Goal: Transaction & Acquisition: Purchase product/service

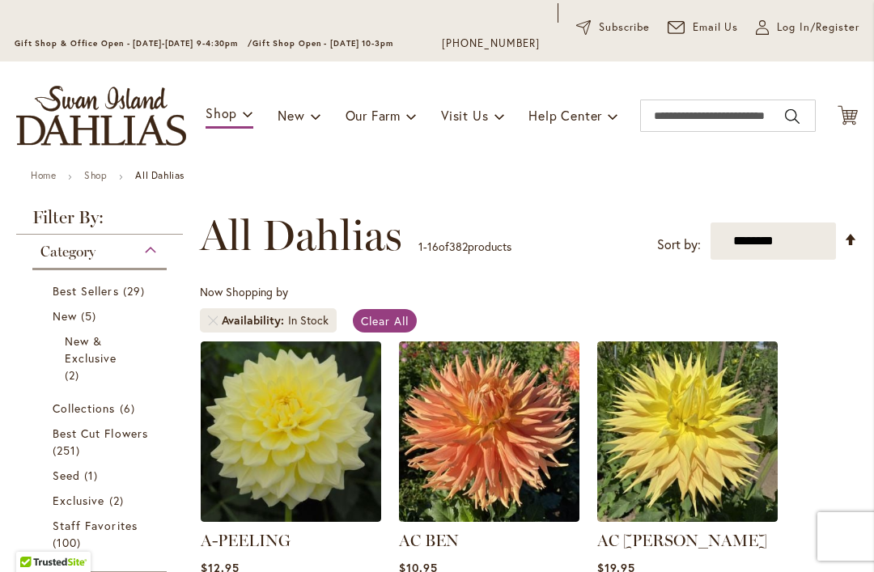
scroll to position [91, 0]
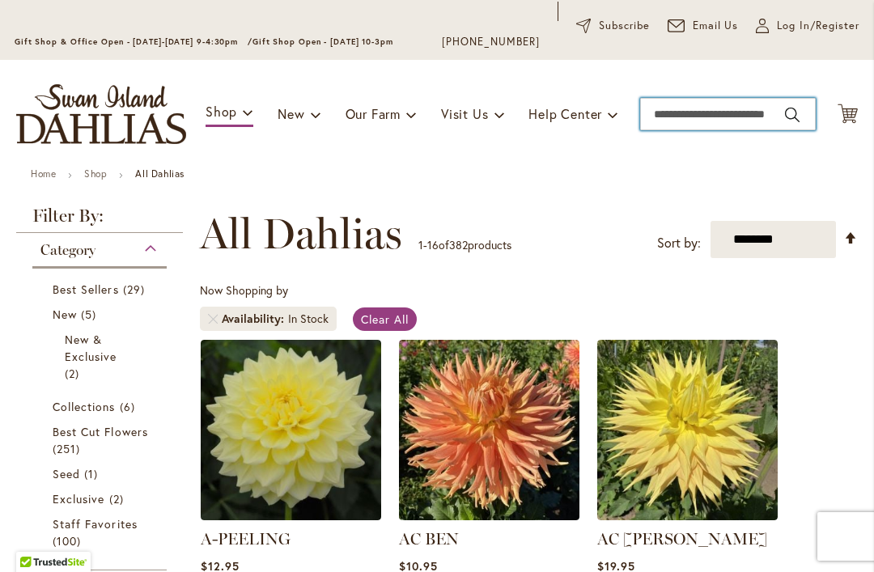
click at [680, 122] on input "Search" at bounding box center [728, 114] width 176 height 32
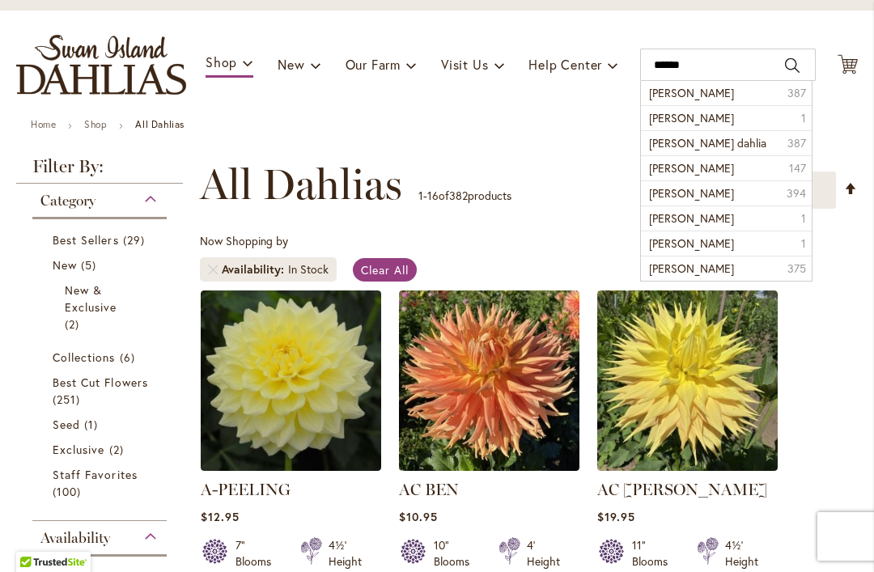
scroll to position [143, 0]
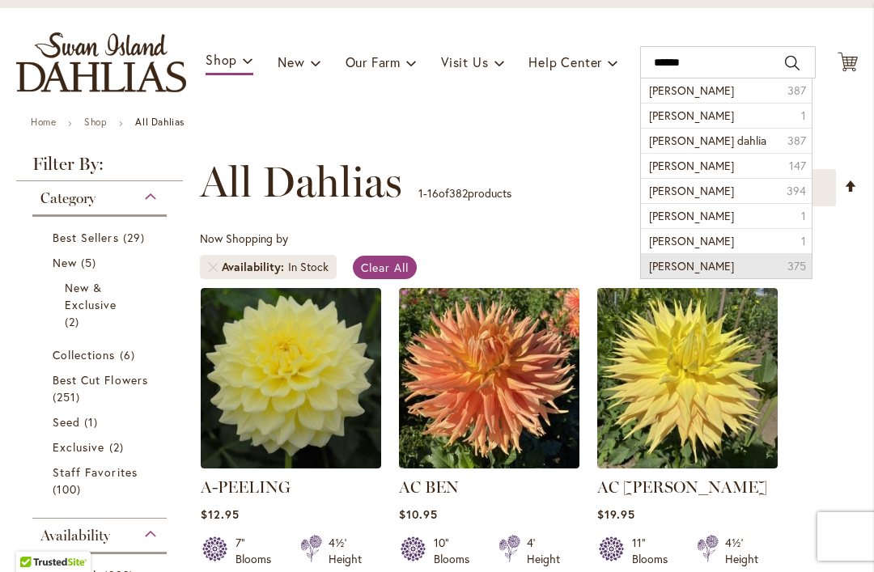
click at [684, 278] on li "sandra shomeianone dahlia 375" at bounding box center [726, 265] width 170 height 25
type input "**********"
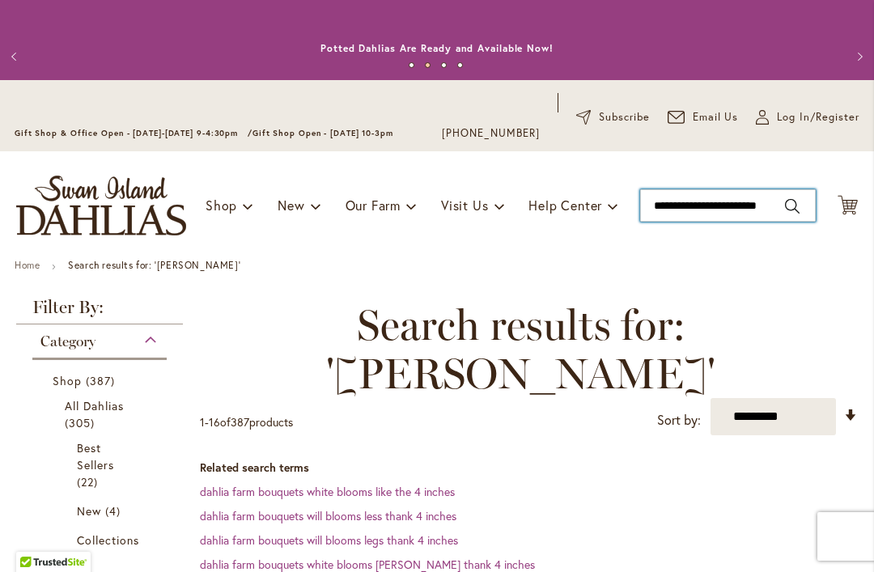
click at [676, 210] on input "**********" at bounding box center [728, 205] width 176 height 32
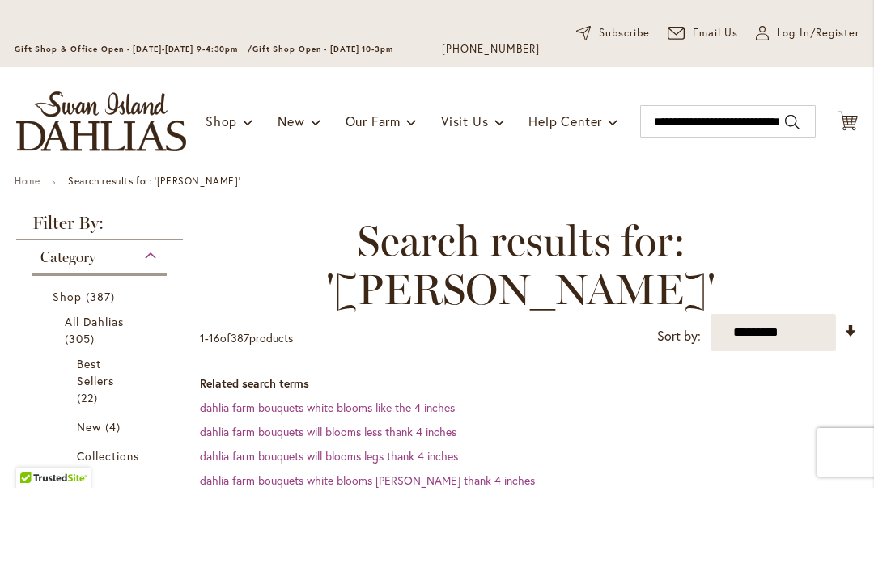
click at [786, 193] on button "Search" at bounding box center [792, 206] width 15 height 26
type input "**********"
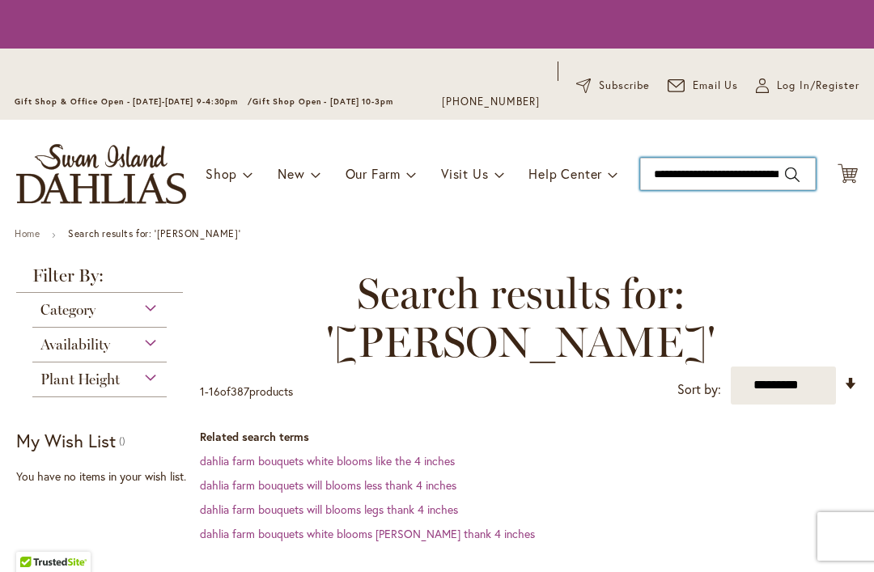
click at [770, 177] on input "**********" at bounding box center [728, 174] width 176 height 32
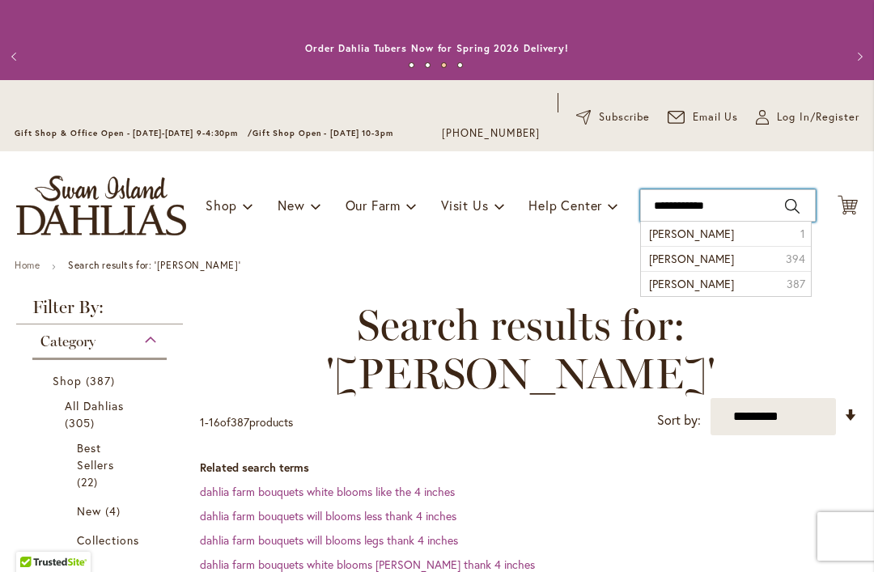
type input "**********"
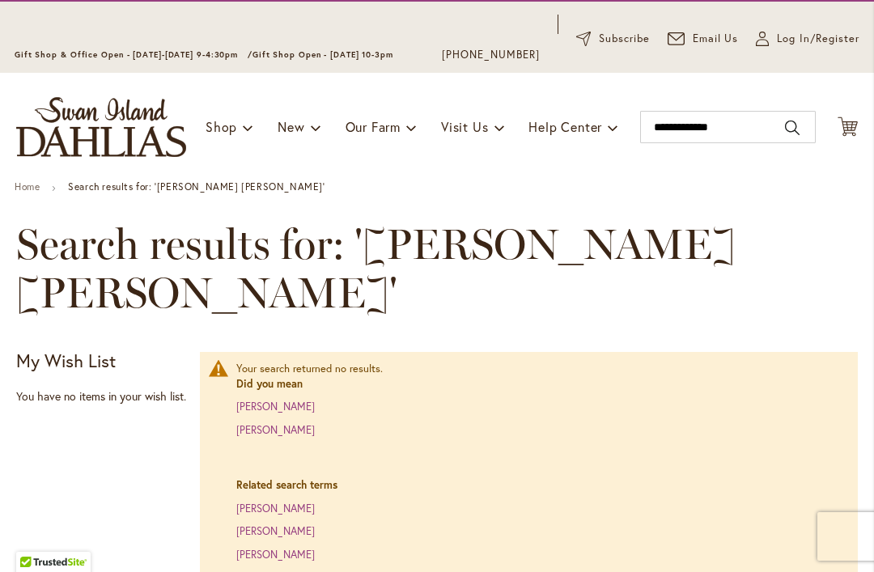
scroll to position [74, 0]
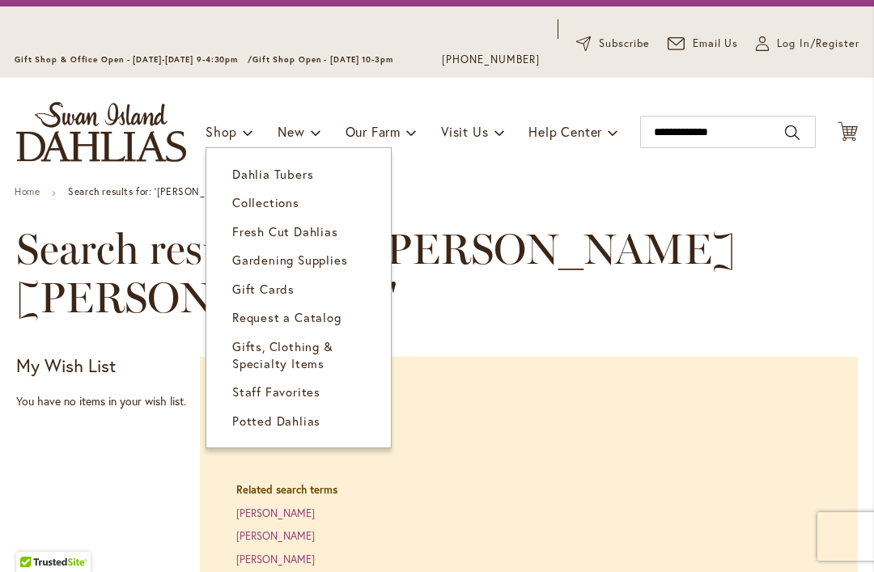
click at [296, 181] on span "Dahlia Tubers" at bounding box center [272, 174] width 81 height 16
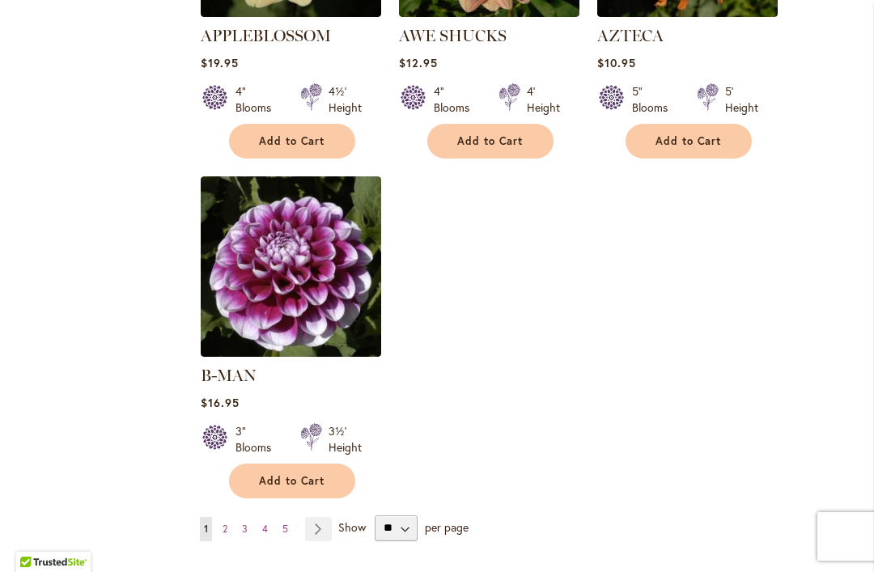
scroll to position [2034, 0]
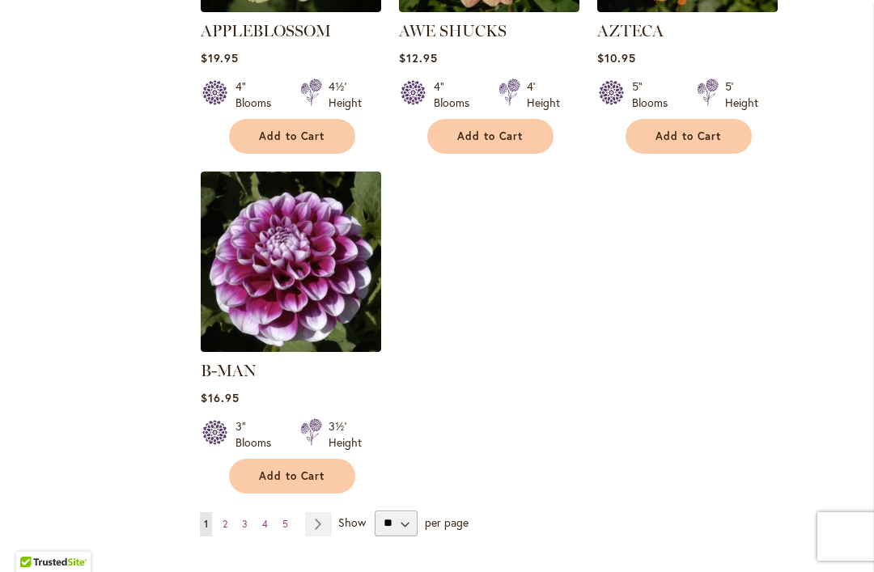
click at [317, 512] on link "Page Next" at bounding box center [318, 524] width 27 height 24
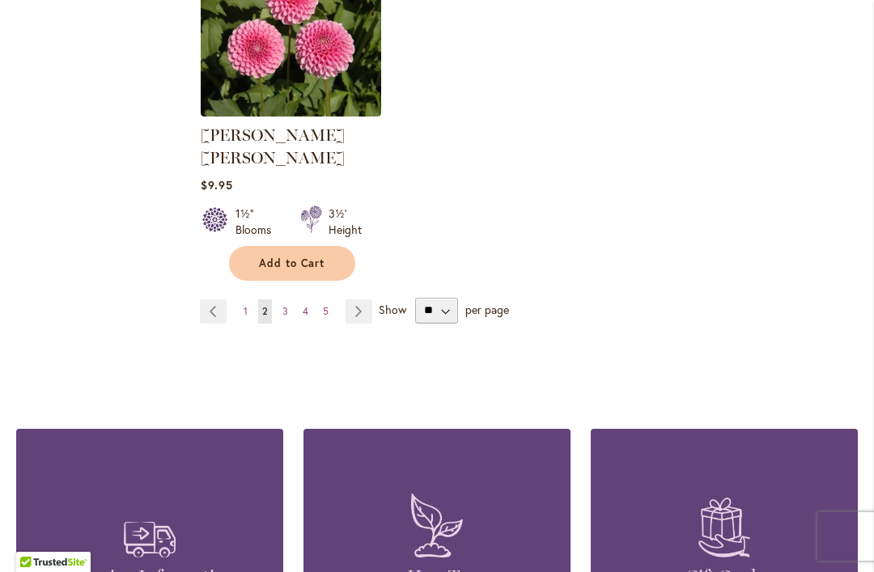
scroll to position [2251, 0]
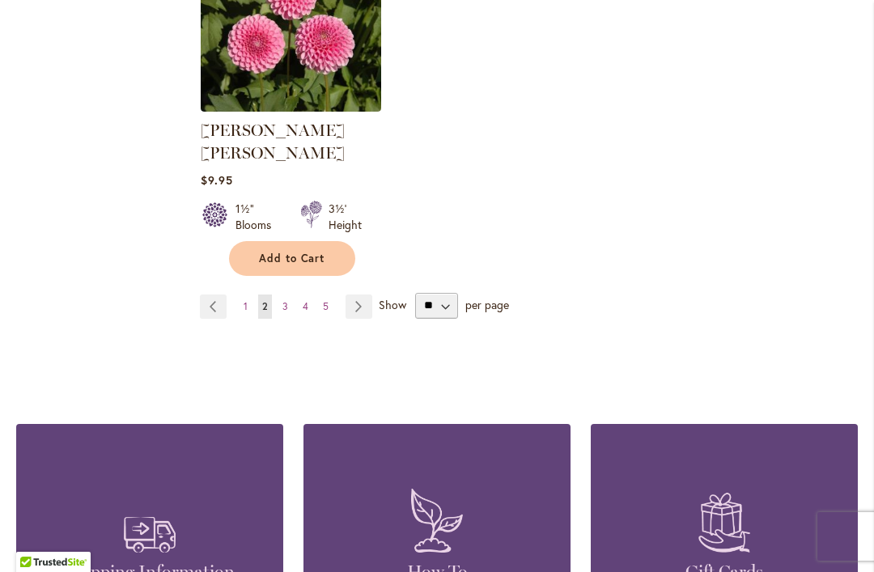
click at [364, 294] on link "Page Next" at bounding box center [358, 306] width 27 height 24
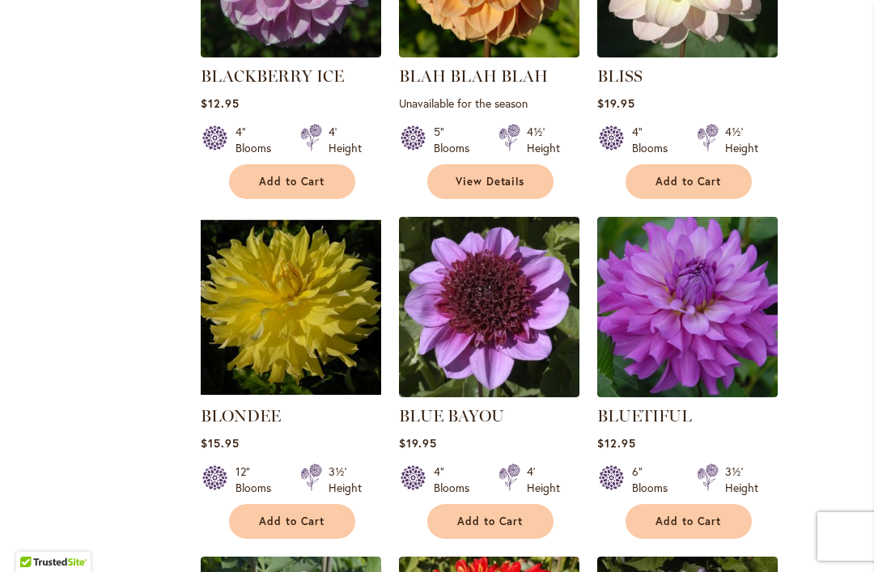
scroll to position [946, 0]
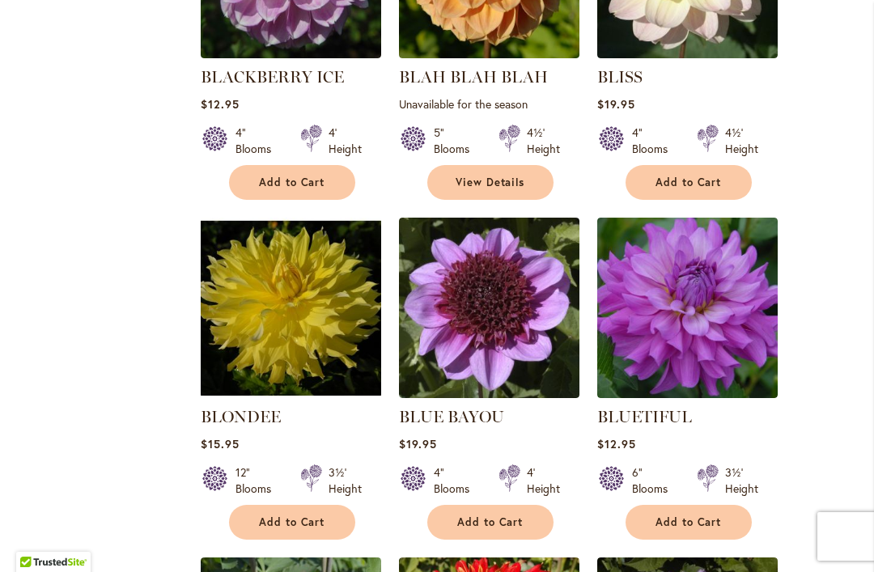
click at [684, 523] on span "Add to Cart" at bounding box center [688, 522] width 66 height 14
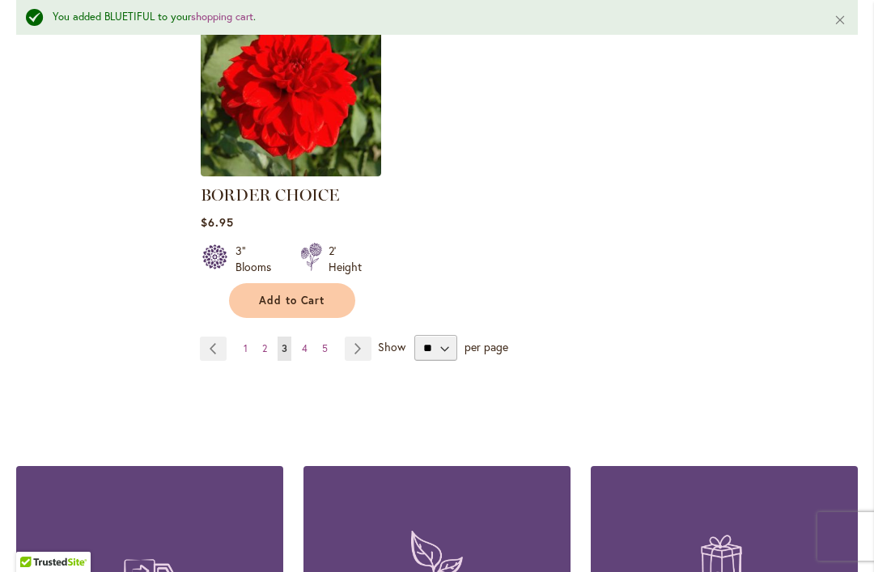
scroll to position [2226, 0]
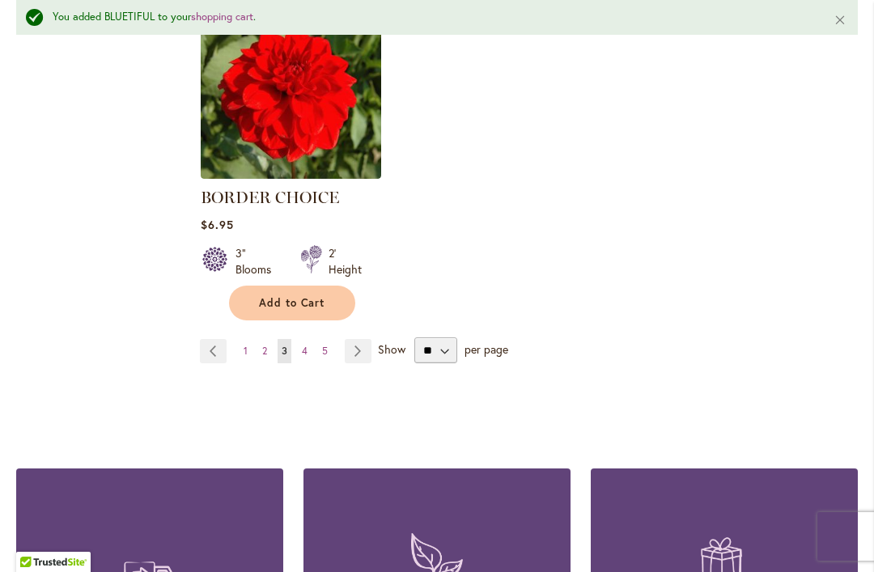
click at [364, 358] on link "Page Next" at bounding box center [358, 351] width 27 height 24
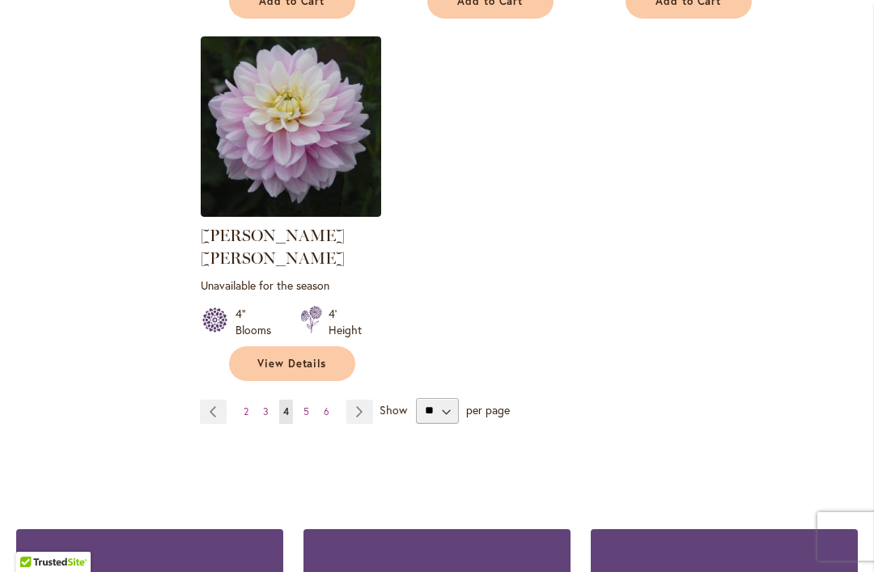
scroll to position [2168, 0]
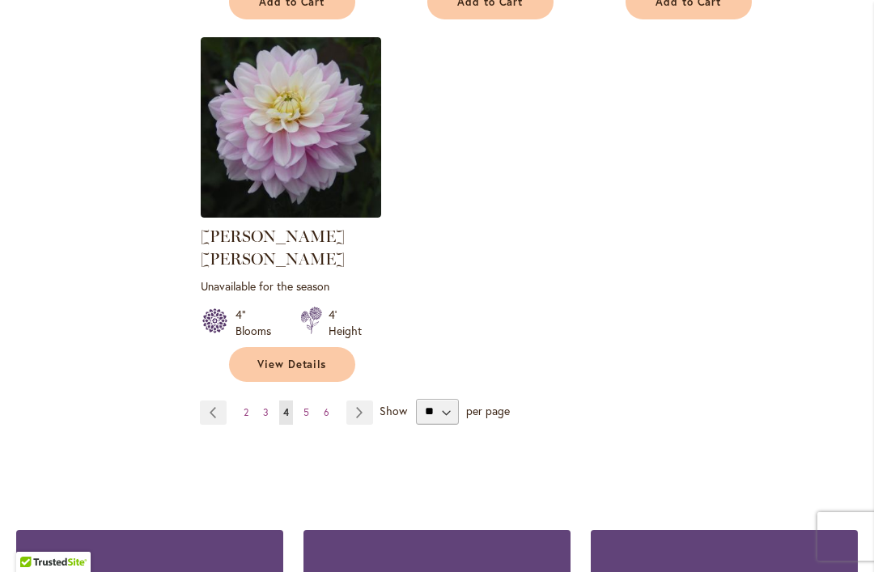
click at [362, 400] on link "Page Next" at bounding box center [359, 412] width 27 height 24
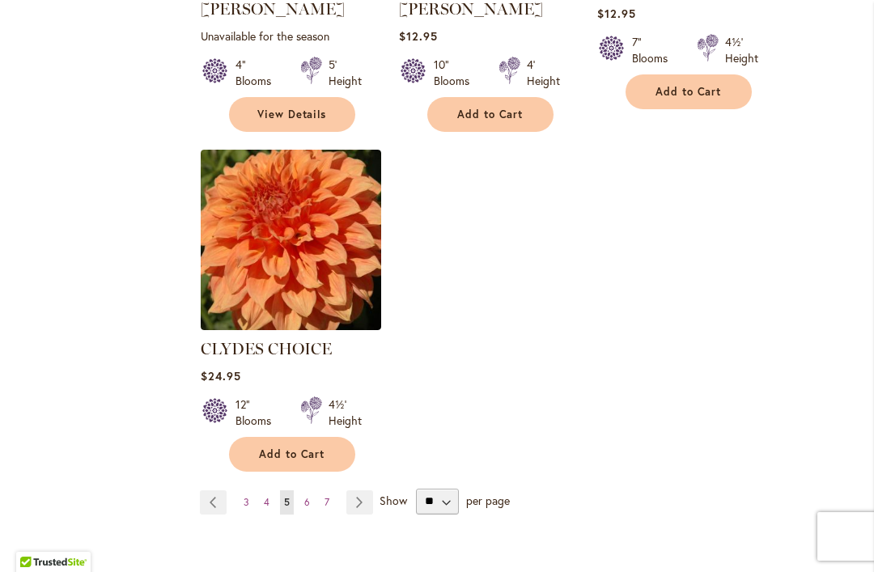
scroll to position [2083, 0]
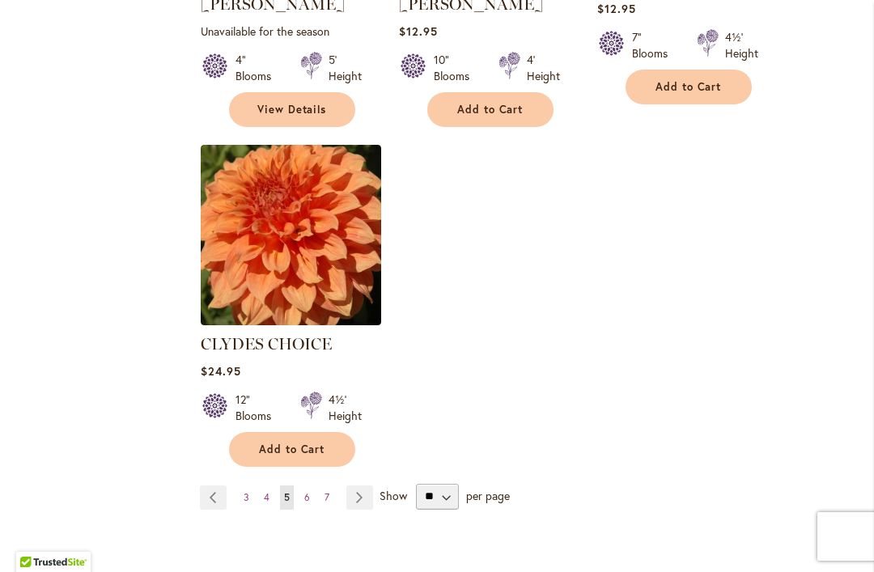
click at [365, 485] on link "Page Next" at bounding box center [359, 497] width 27 height 24
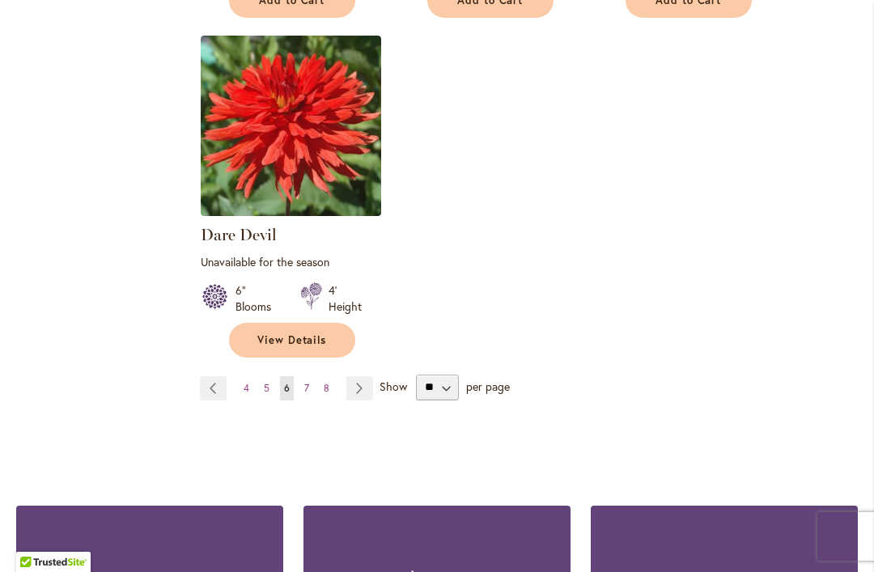
scroll to position [2205, 0]
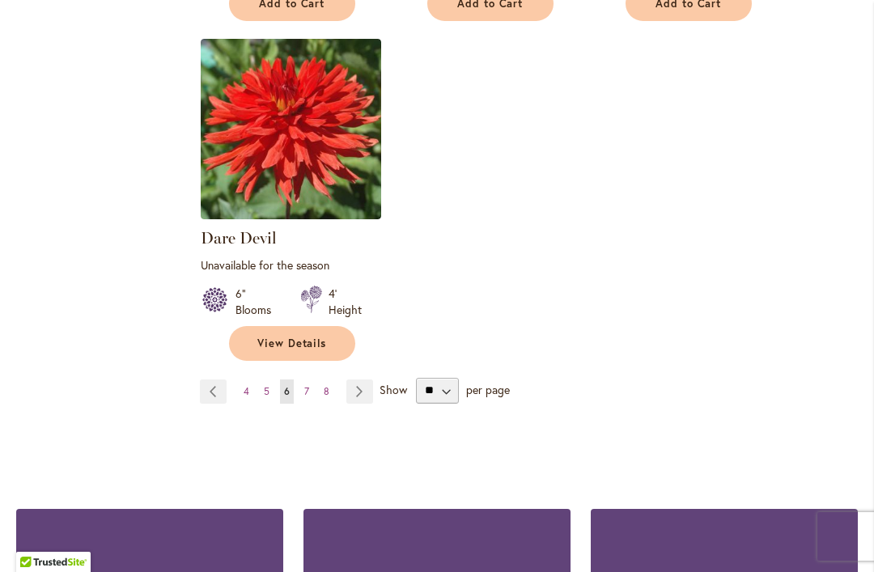
click at [358, 379] on link "Page Next" at bounding box center [359, 391] width 27 height 24
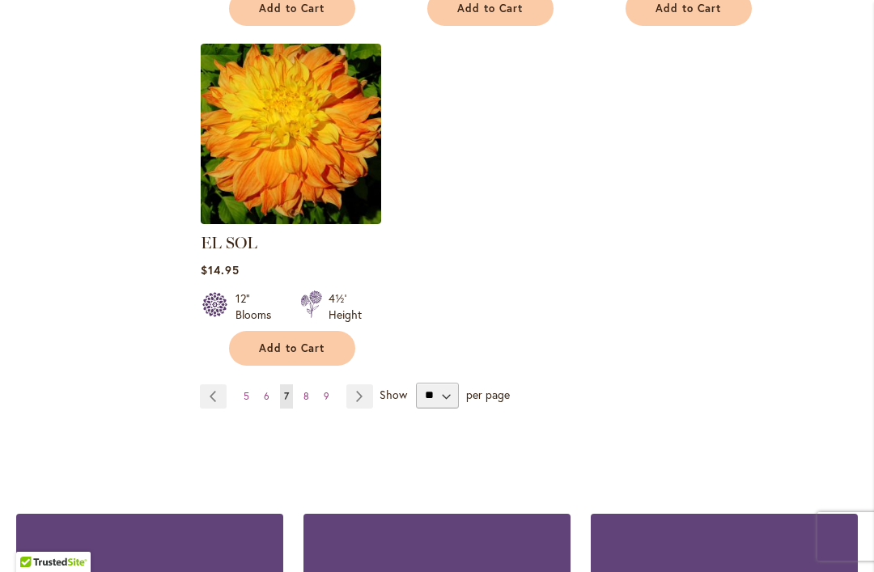
scroll to position [2163, 0]
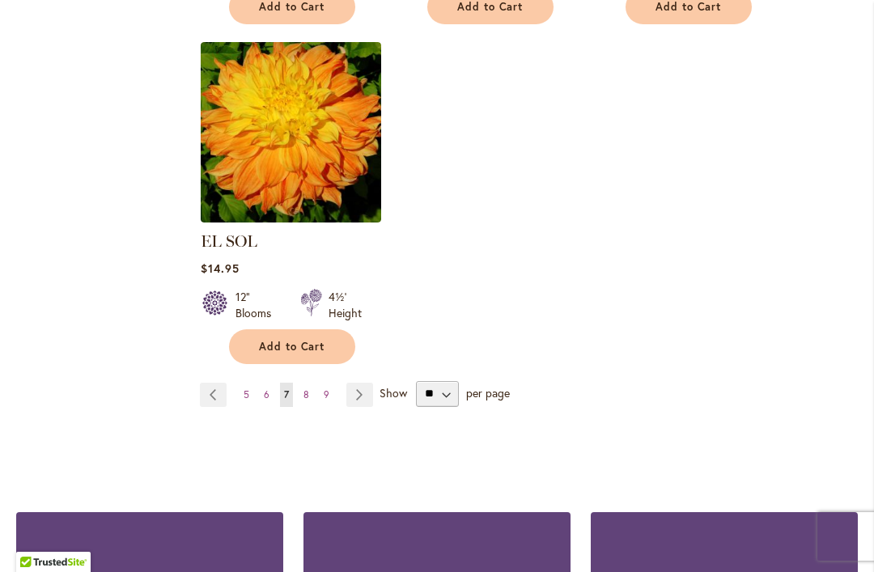
click at [366, 383] on link "Page Next" at bounding box center [359, 395] width 27 height 24
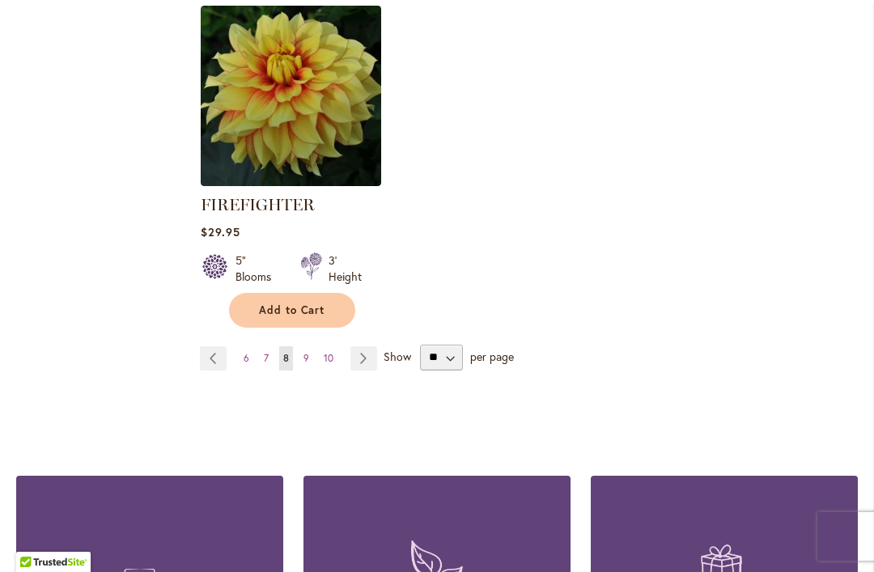
scroll to position [2251, 0]
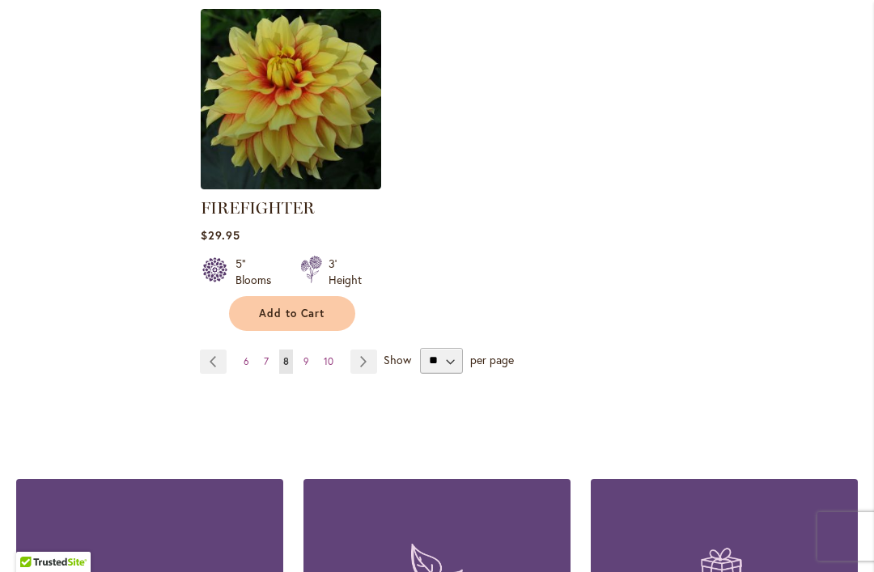
click at [354, 371] on link "Page Next" at bounding box center [363, 361] width 27 height 24
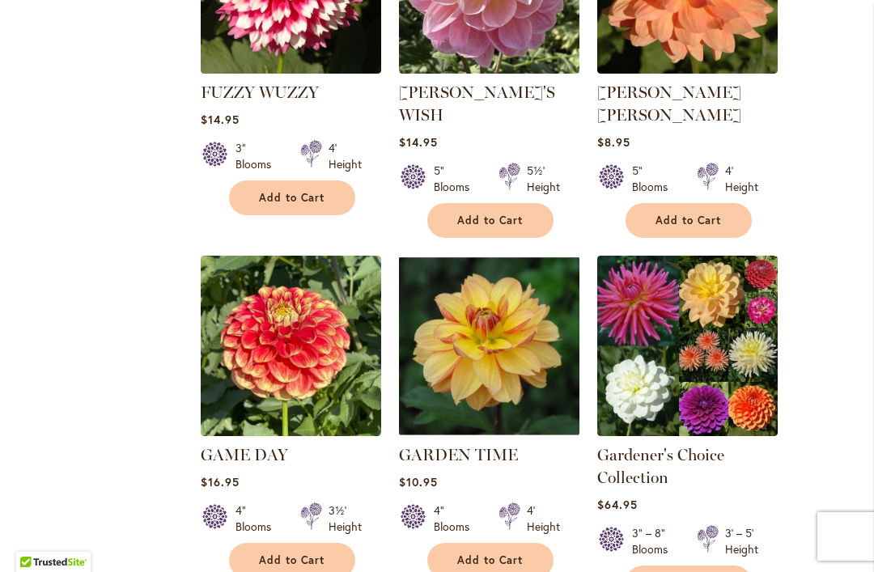
scroll to position [1657, 0]
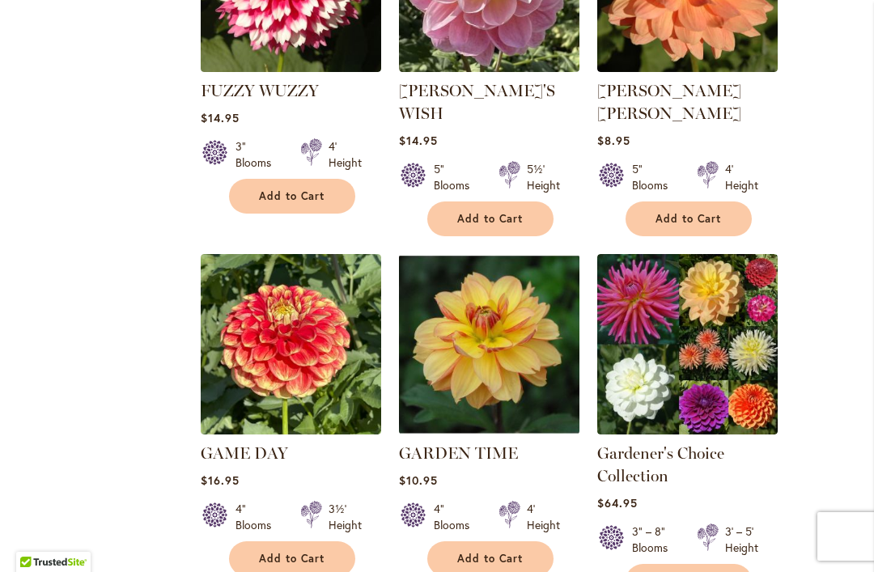
click at [482, 552] on span "Add to Cart" at bounding box center [490, 559] width 66 height 14
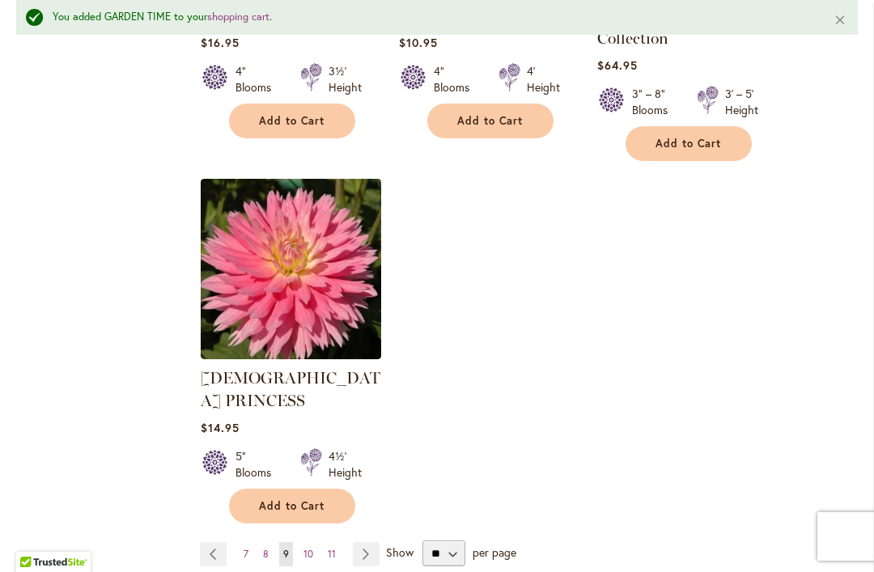
scroll to position [2145, 0]
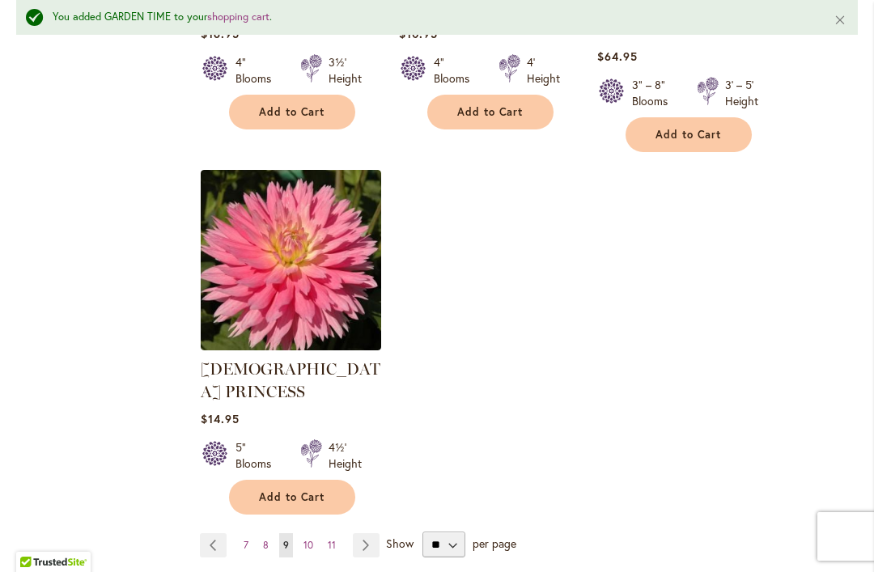
click at [369, 533] on link "Page Next" at bounding box center [366, 545] width 27 height 24
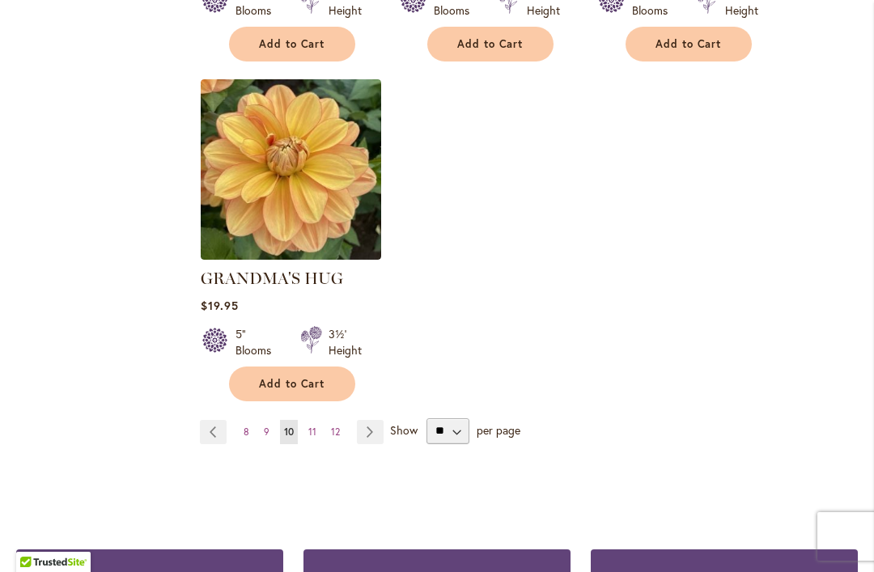
scroll to position [2131, 0]
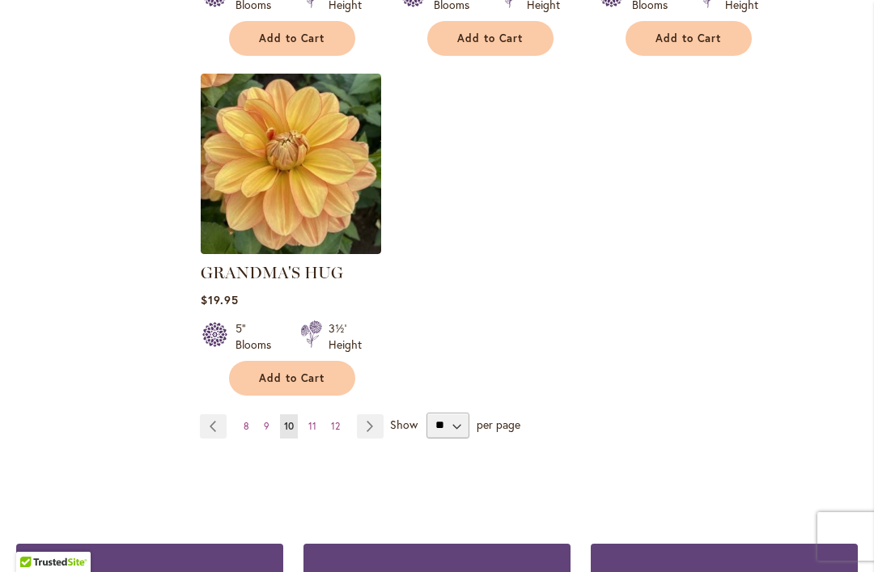
click at [371, 414] on link "Page Next" at bounding box center [370, 426] width 27 height 24
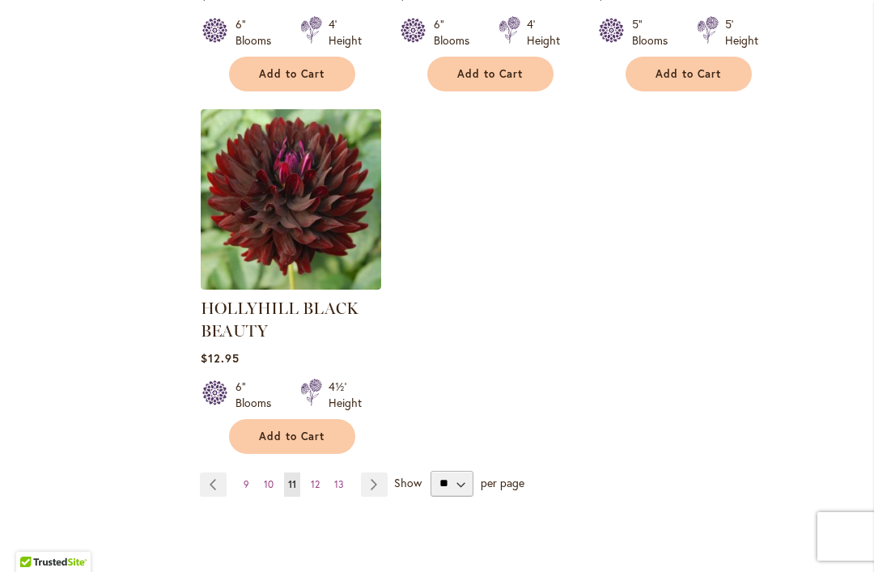
scroll to position [2143, 0]
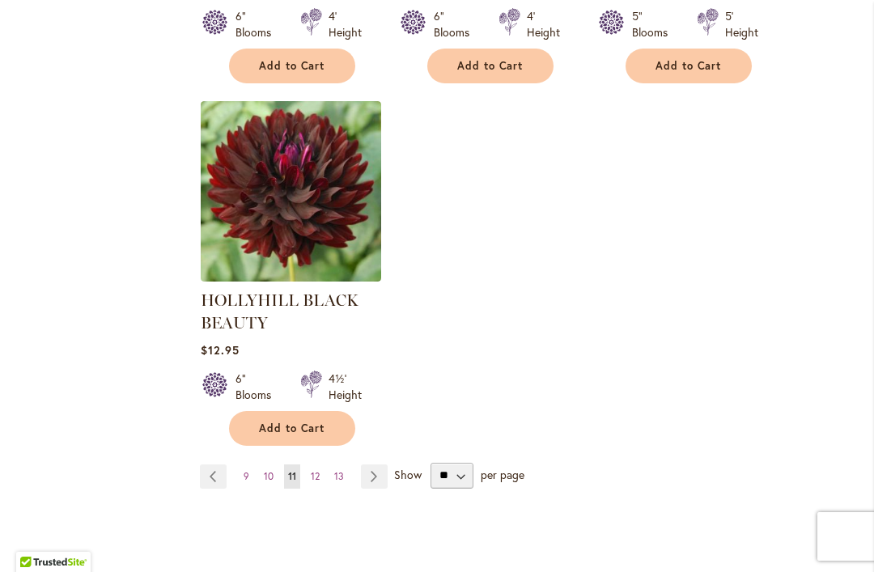
click at [375, 486] on link "Page Next" at bounding box center [374, 476] width 27 height 24
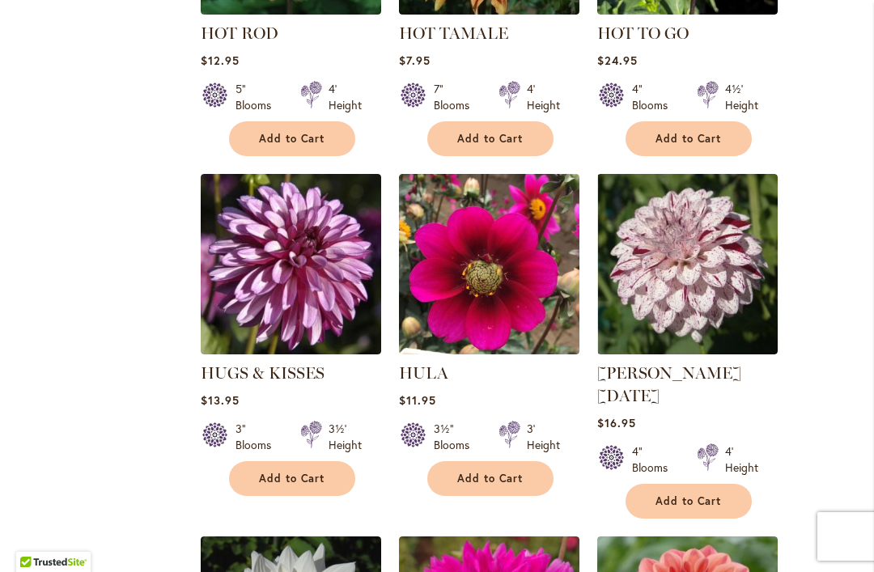
scroll to position [1335, 0]
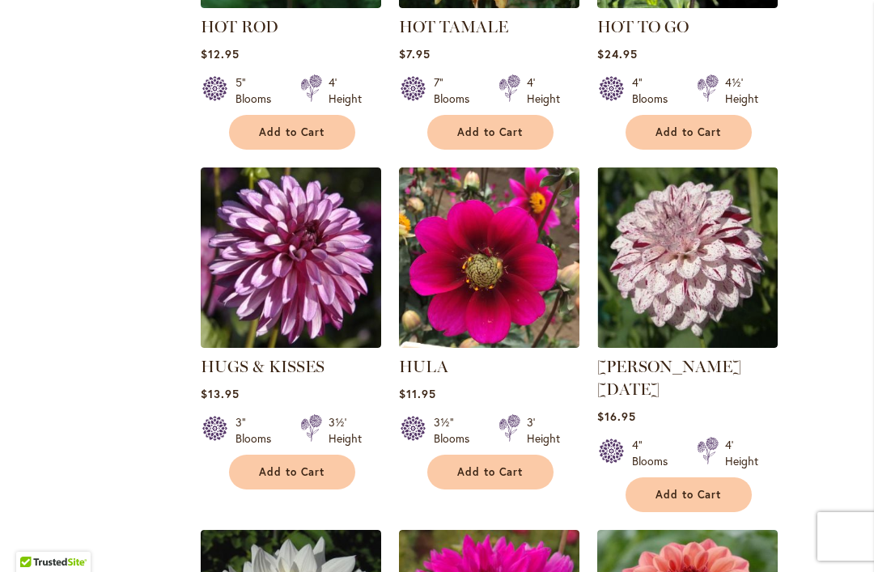
click at [299, 480] on button "Add to Cart" at bounding box center [292, 472] width 126 height 35
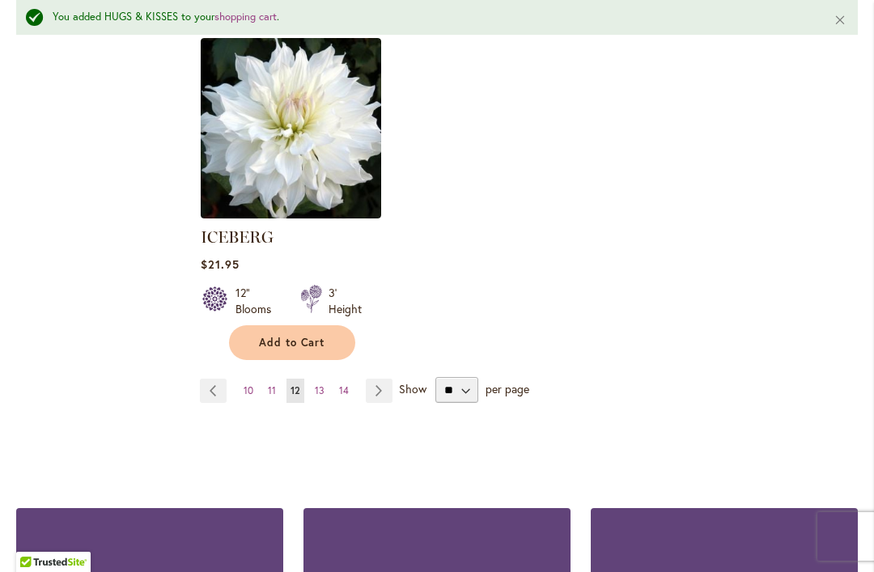
scroll to position [2231, 0]
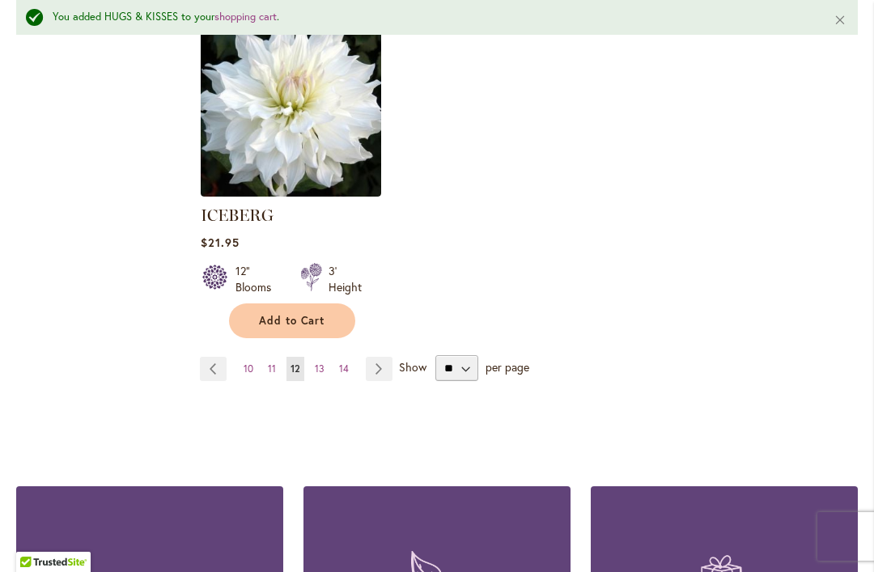
click at [373, 357] on link "Page Next" at bounding box center [379, 369] width 27 height 24
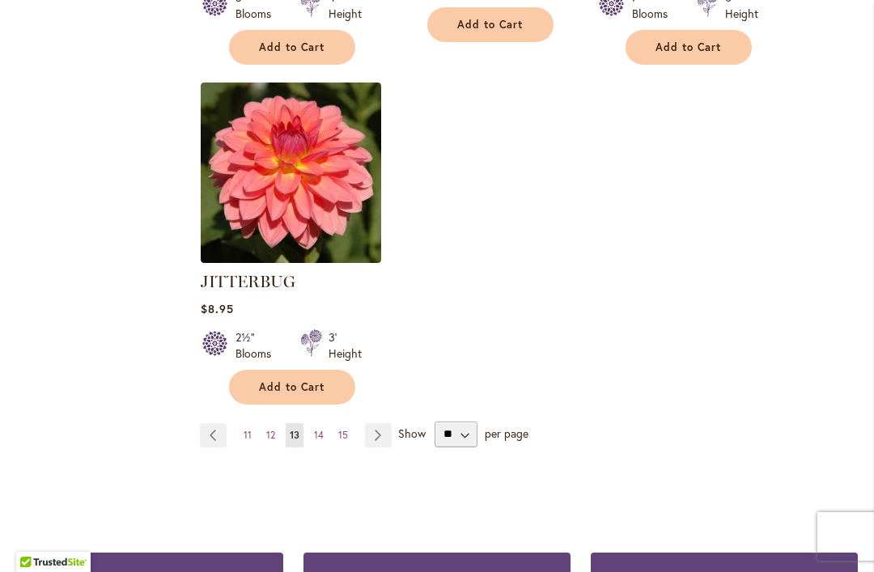
scroll to position [2157, 0]
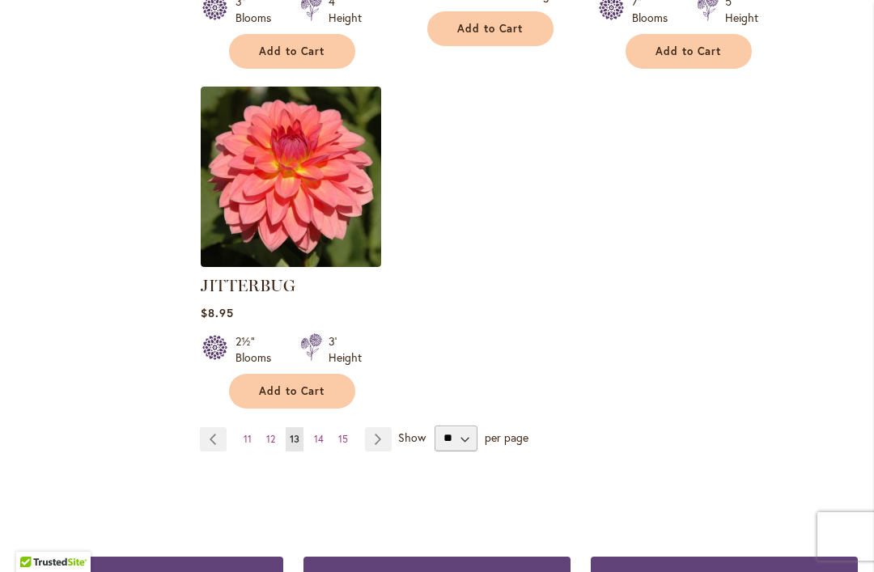
click at [377, 427] on link "Page Next" at bounding box center [378, 439] width 27 height 24
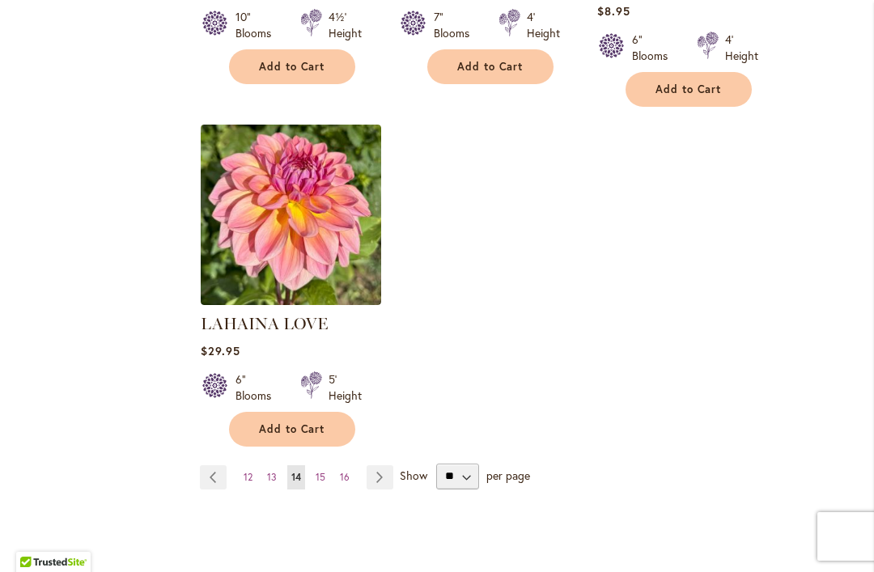
scroll to position [2084, 0]
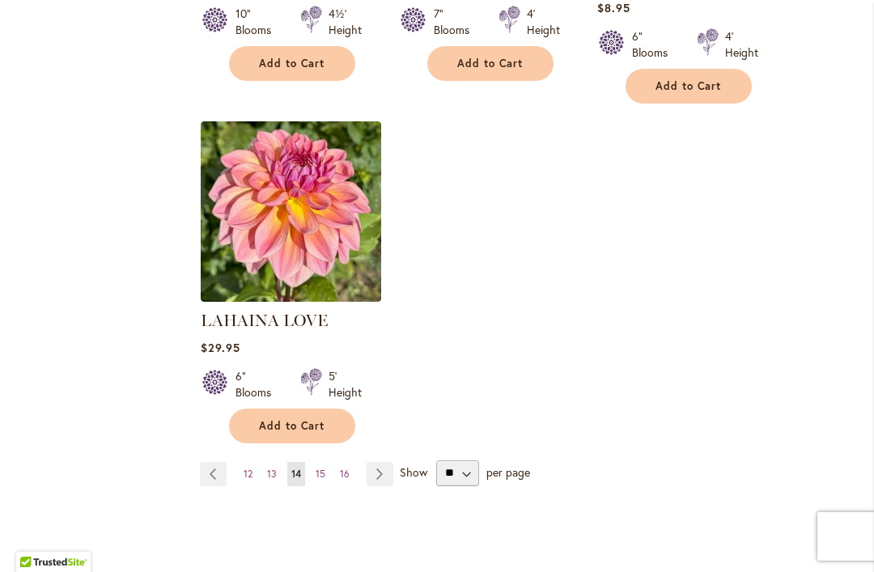
click at [379, 462] on link "Page Next" at bounding box center [379, 474] width 27 height 24
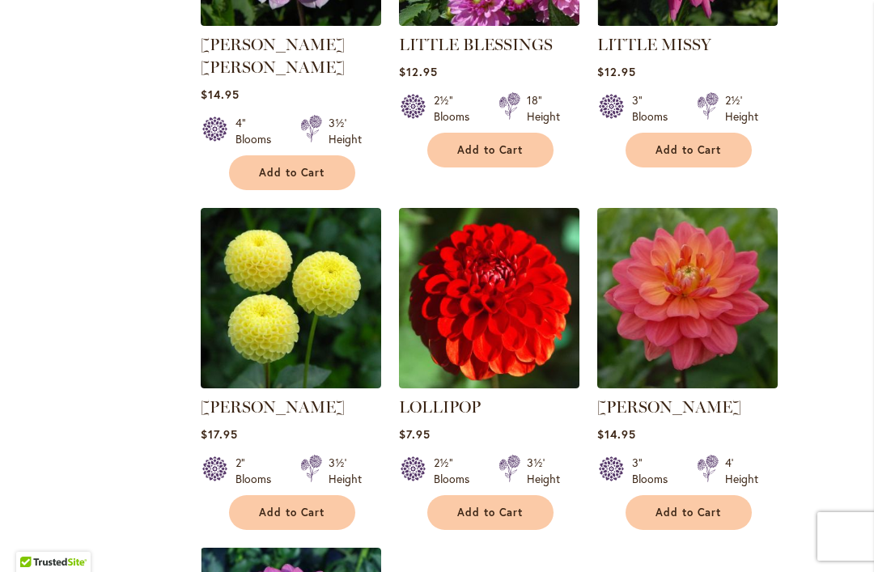
scroll to position [1683, 0]
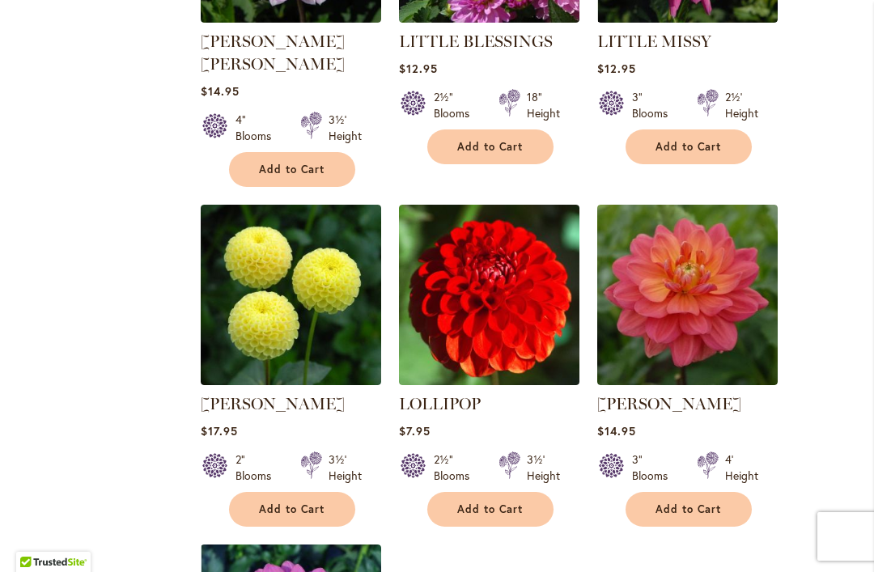
click at [683, 502] on span "Add to Cart" at bounding box center [688, 509] width 66 height 14
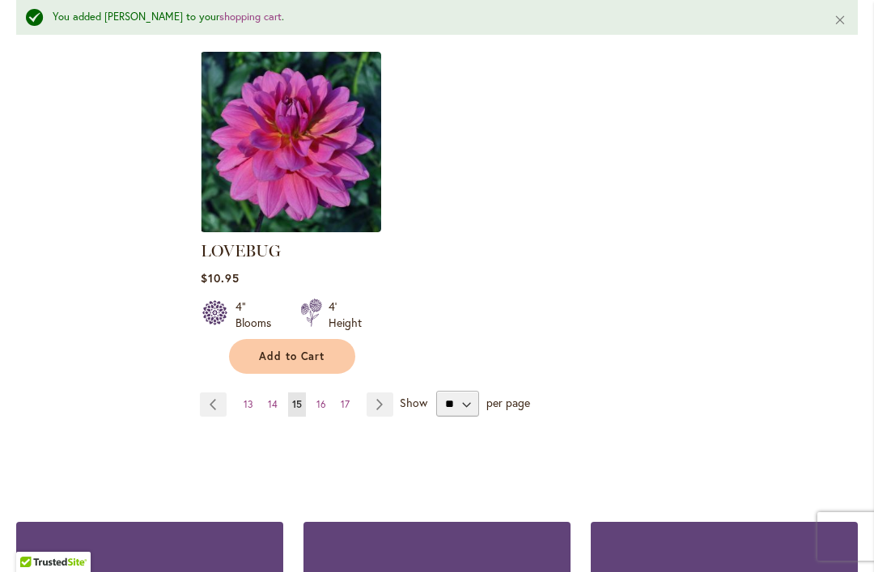
scroll to position [2220, 0]
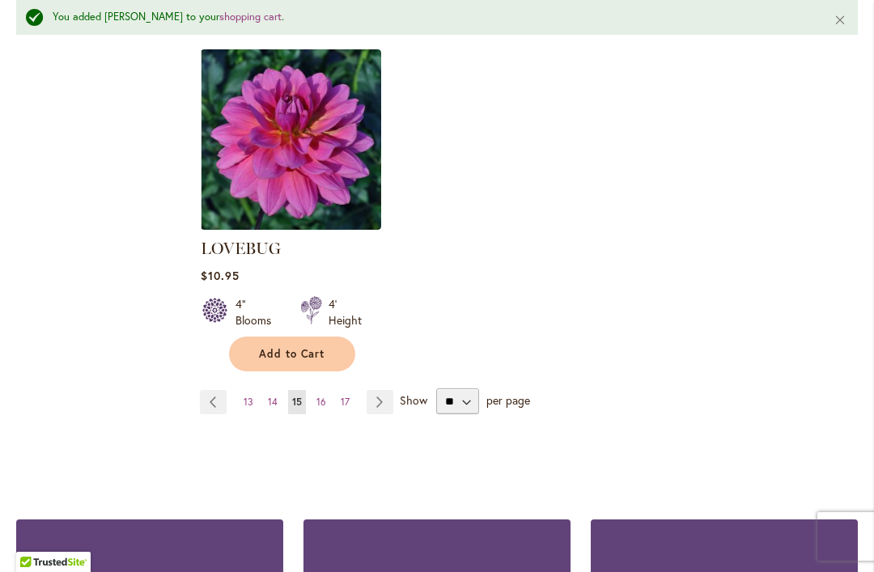
click at [380, 390] on link "Page Next" at bounding box center [379, 402] width 27 height 24
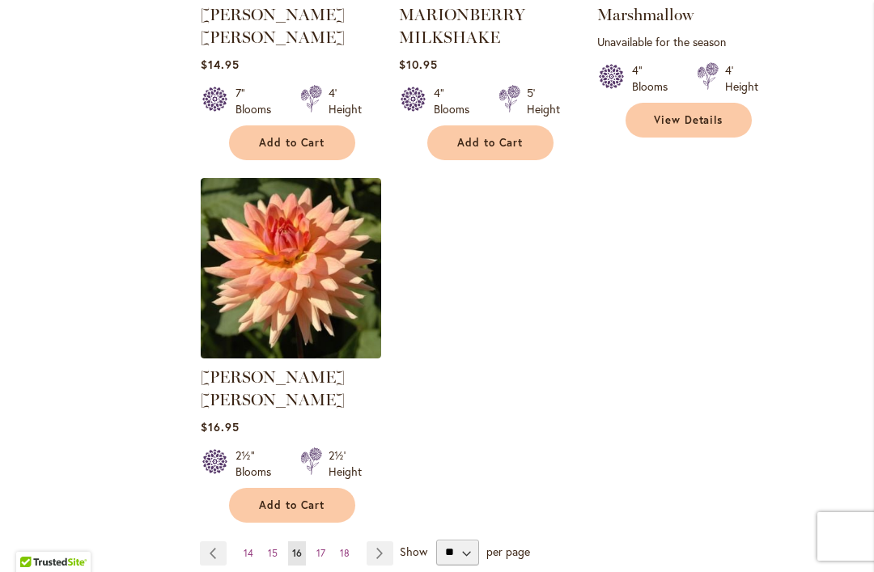
scroll to position [2076, 0]
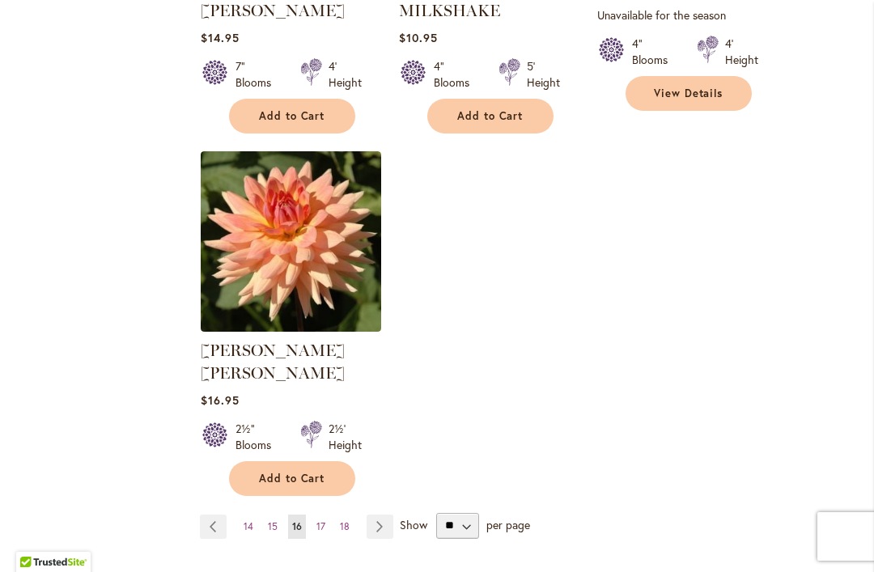
click at [379, 514] on link "Page Next" at bounding box center [379, 526] width 27 height 24
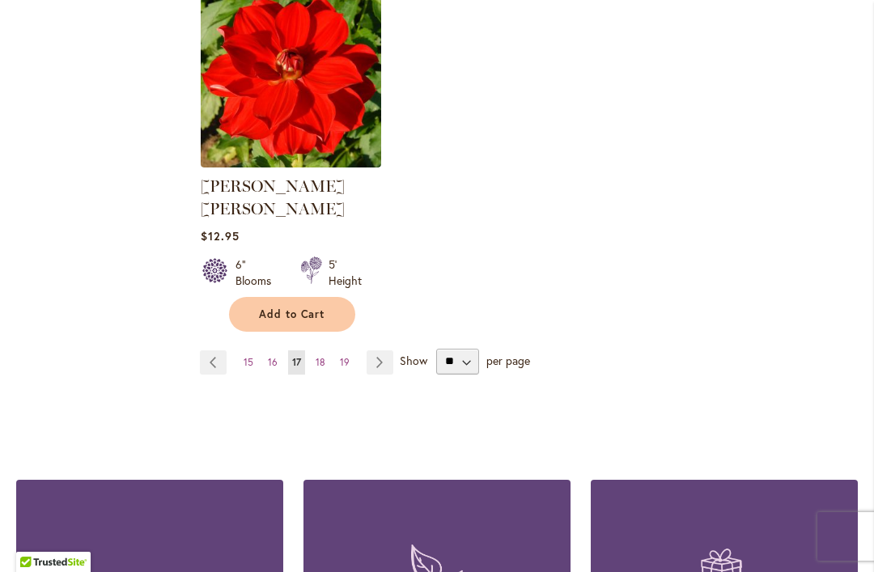
scroll to position [2221, 0]
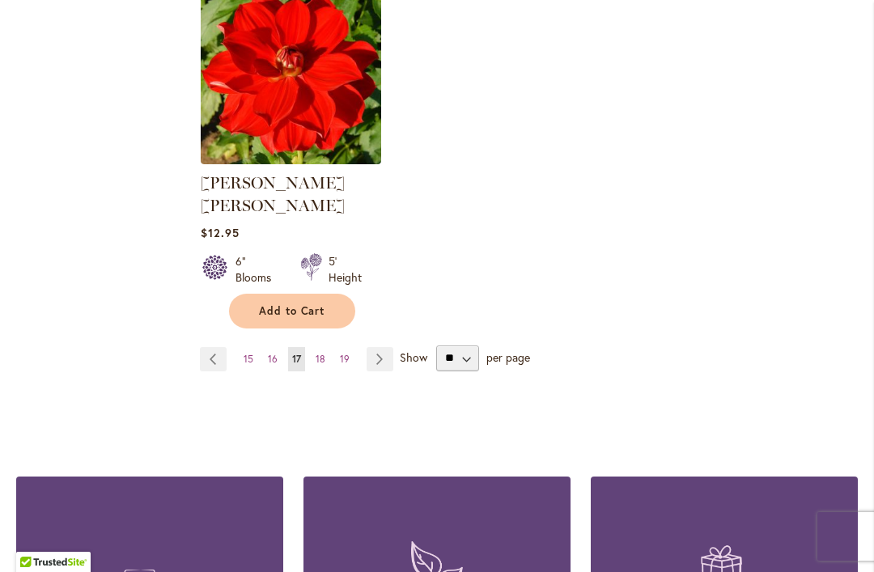
click at [375, 347] on link "Page Next" at bounding box center [379, 359] width 27 height 24
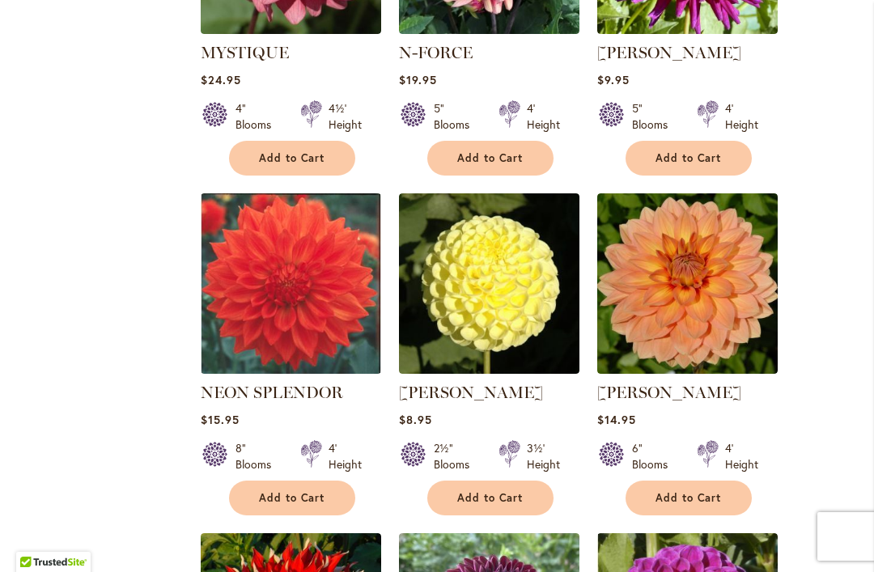
scroll to position [1373, 0]
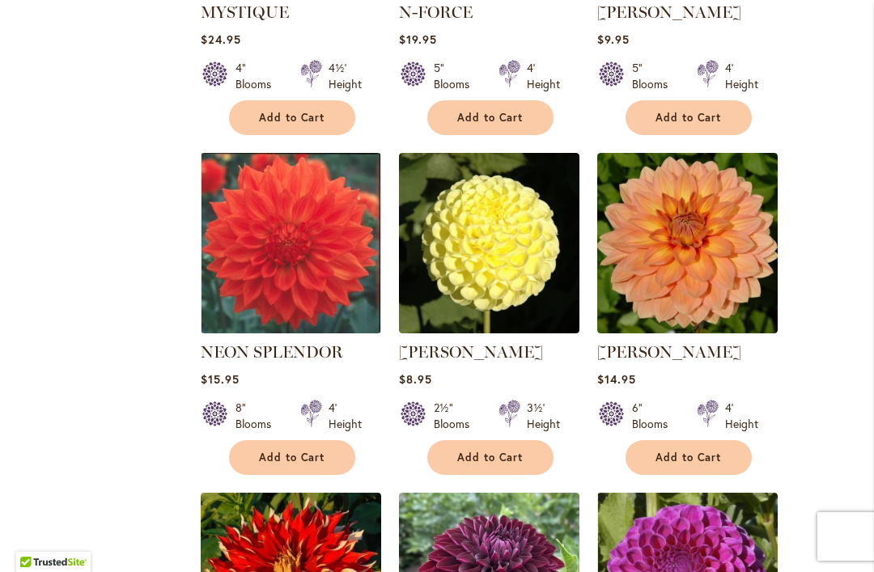
click at [686, 444] on button "Add to Cart" at bounding box center [688, 457] width 126 height 35
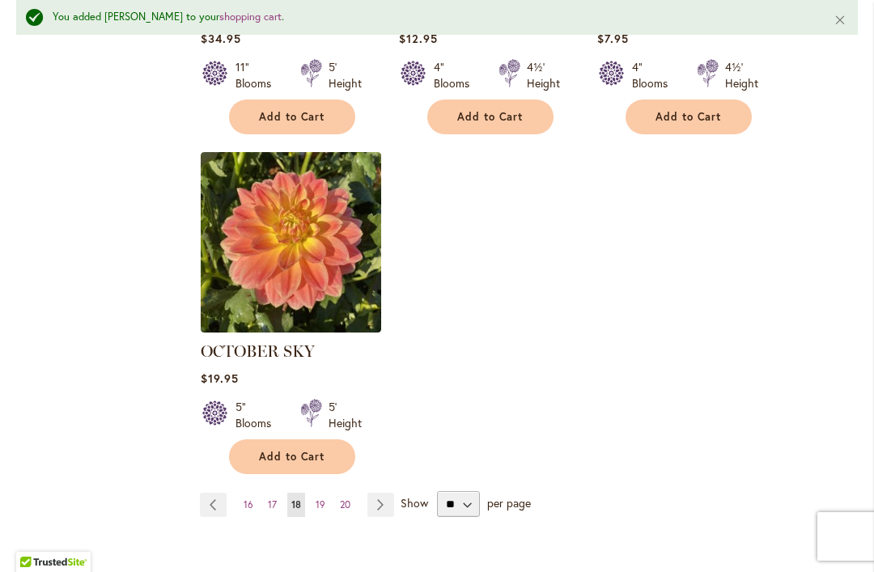
scroll to position [2094, 0]
click at [385, 493] on link "Page Next" at bounding box center [380, 505] width 27 height 24
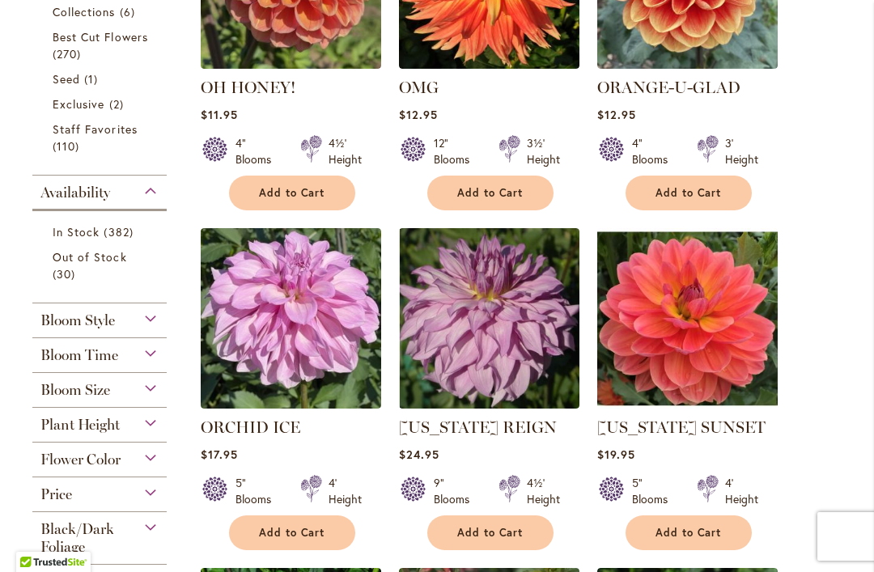
scroll to position [607, 0]
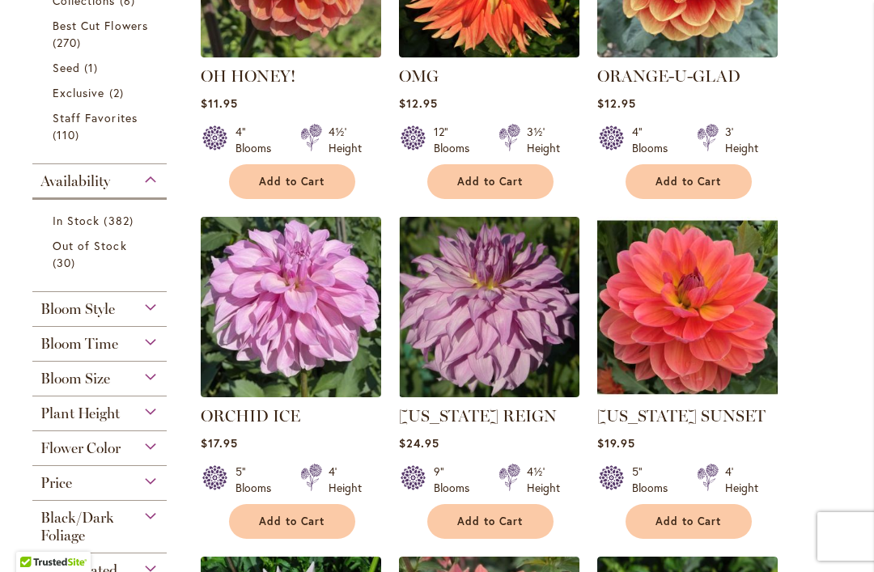
click at [691, 530] on button "Add to Cart" at bounding box center [688, 521] width 126 height 35
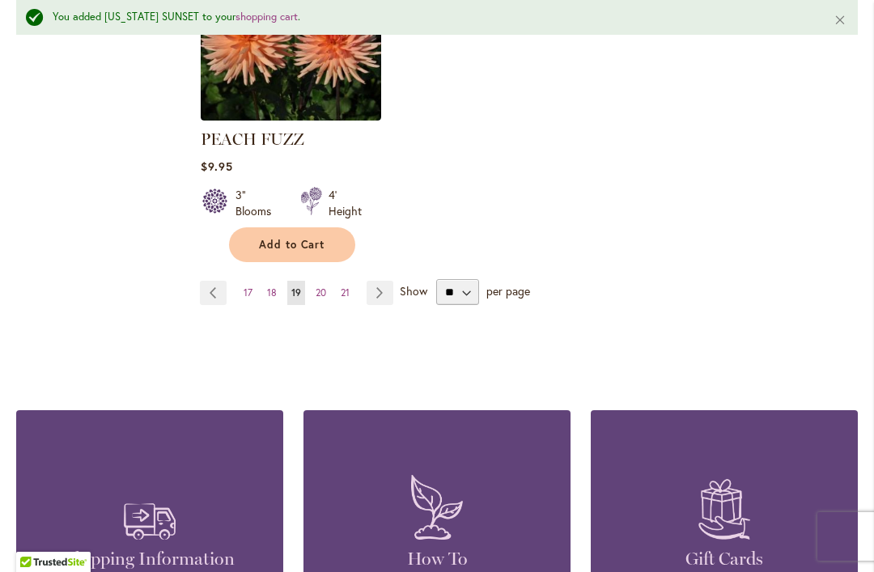
scroll to position [2314, 0]
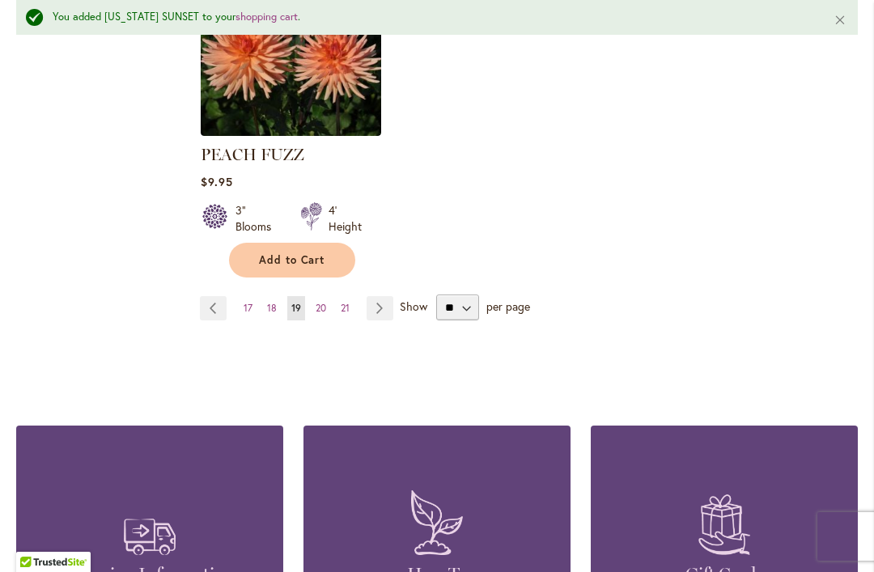
click at [379, 296] on link "Page Next" at bounding box center [379, 308] width 27 height 24
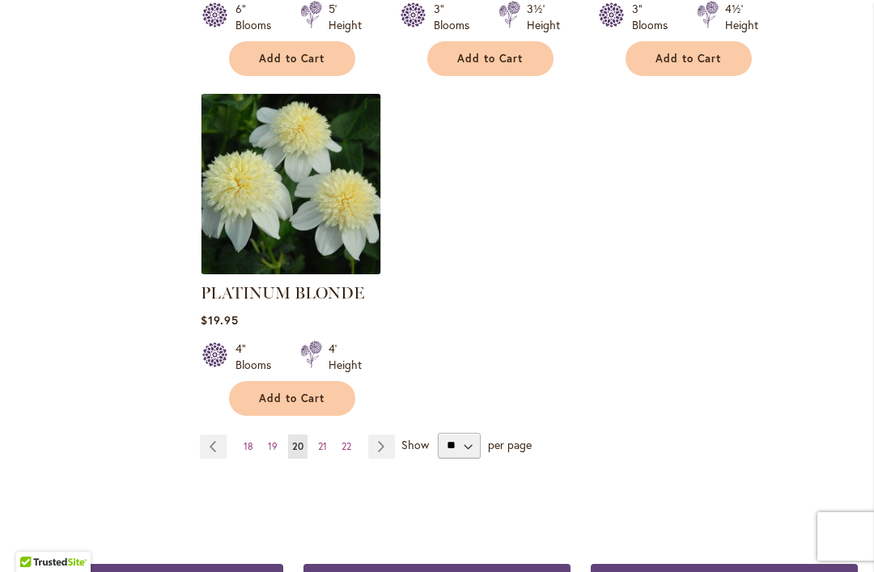
scroll to position [2177, 0]
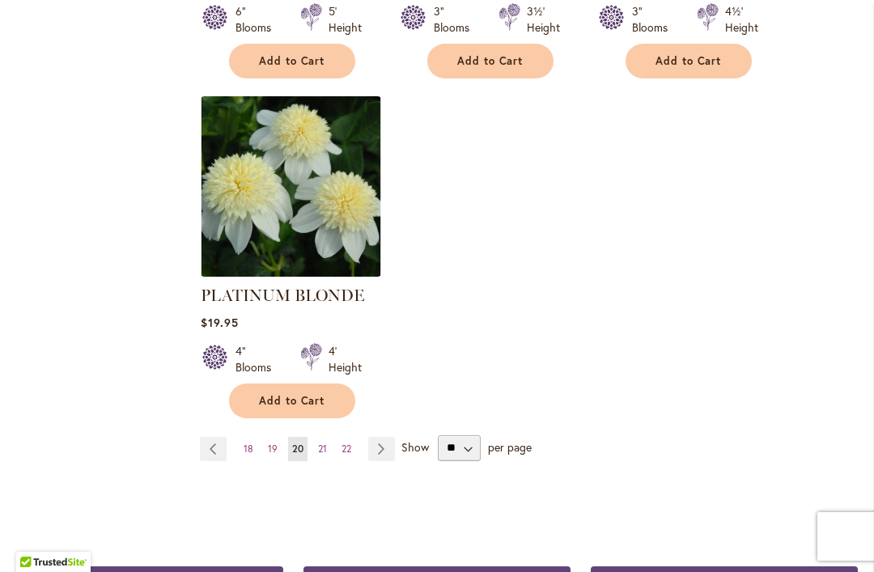
click at [375, 437] on link "Page Next" at bounding box center [381, 449] width 27 height 24
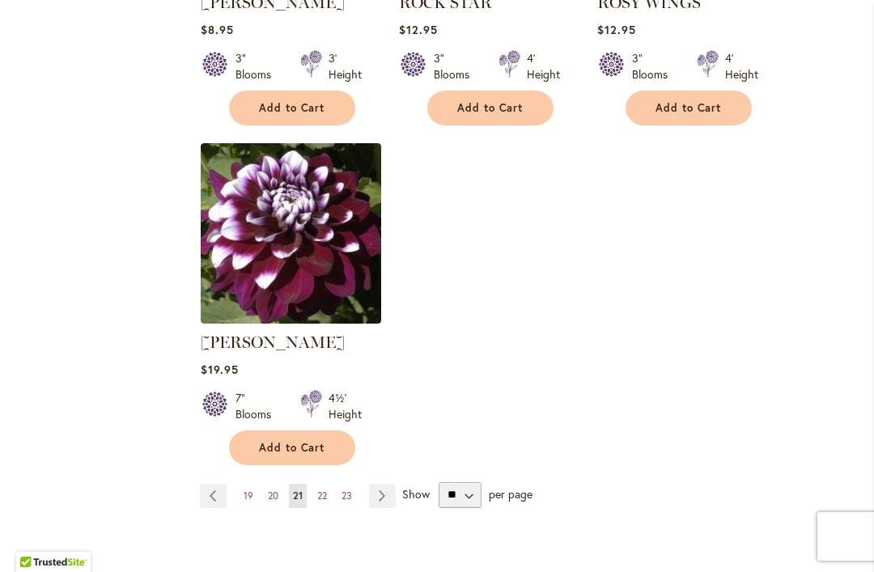
scroll to position [2077, 0]
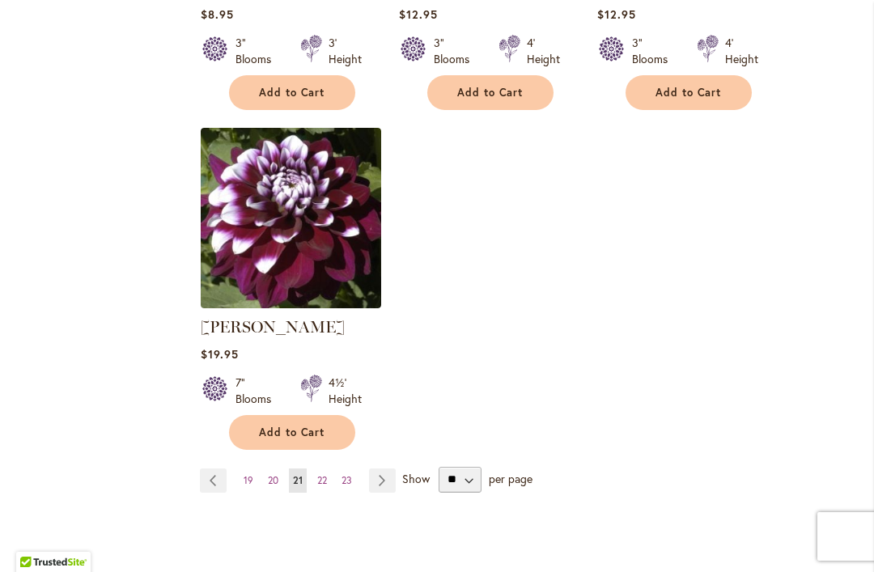
click at [381, 488] on link "Page Next" at bounding box center [382, 480] width 27 height 24
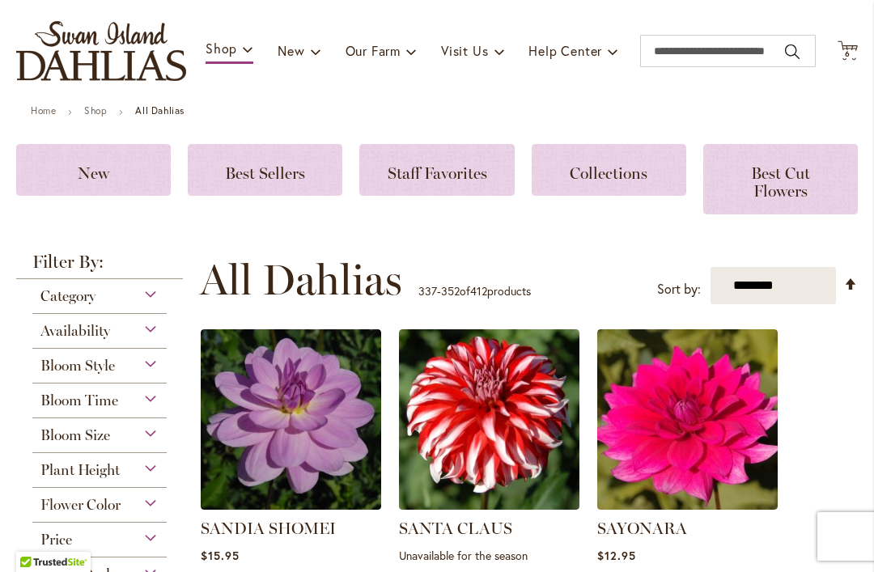
scroll to position [159, 0]
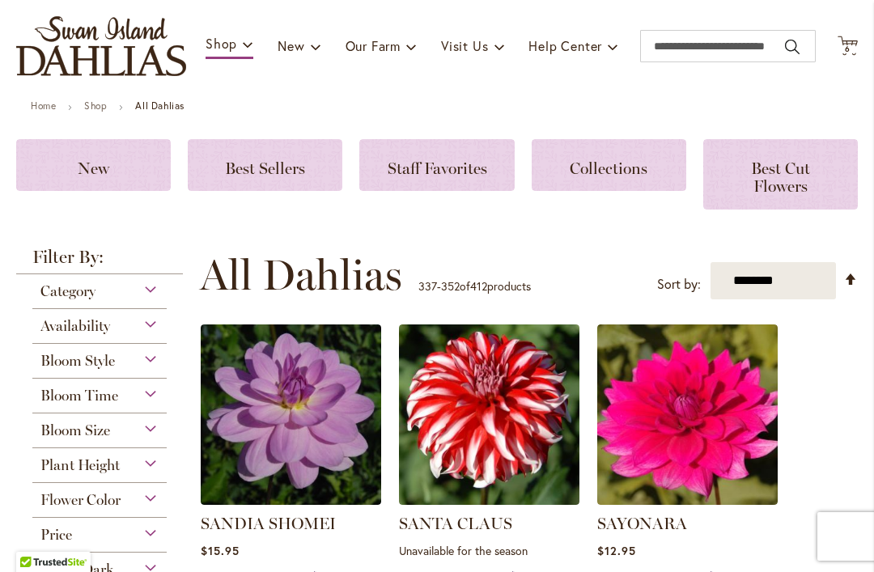
click at [845, 54] on icon at bounding box center [847, 45] width 20 height 19
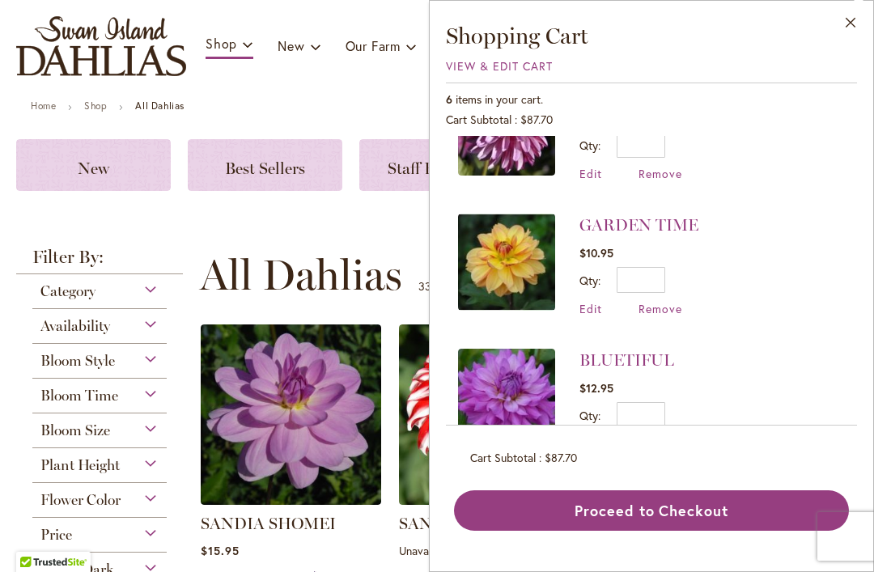
scroll to position [473, 0]
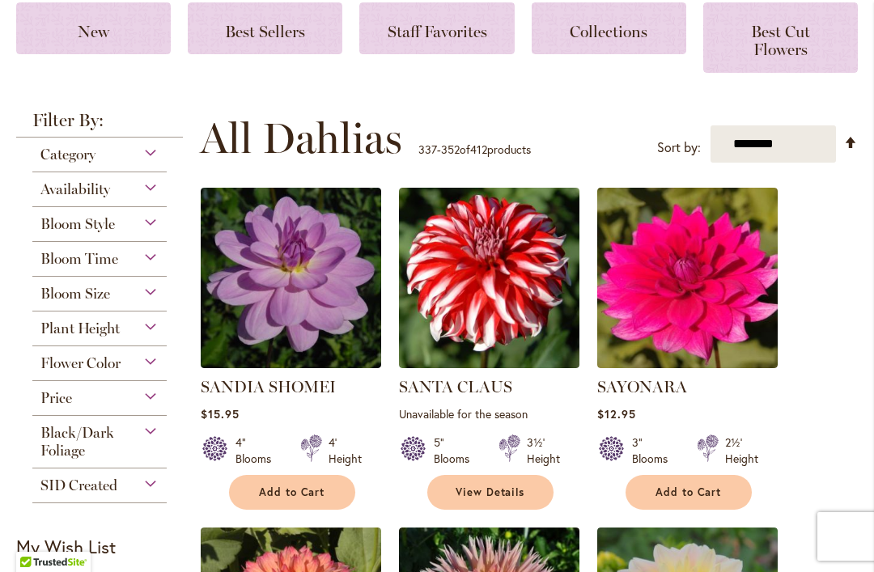
scroll to position [301, 0]
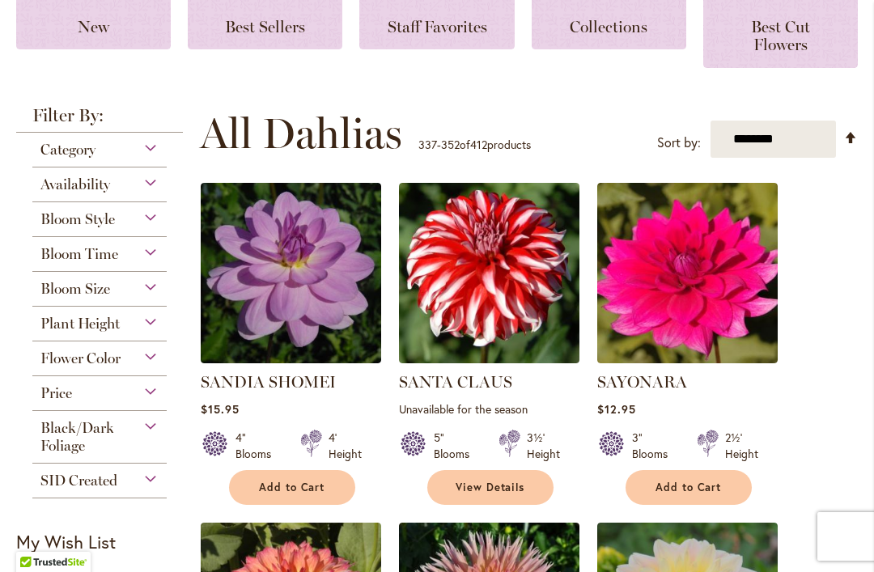
click at [298, 502] on button "Add to Cart" at bounding box center [292, 487] width 126 height 35
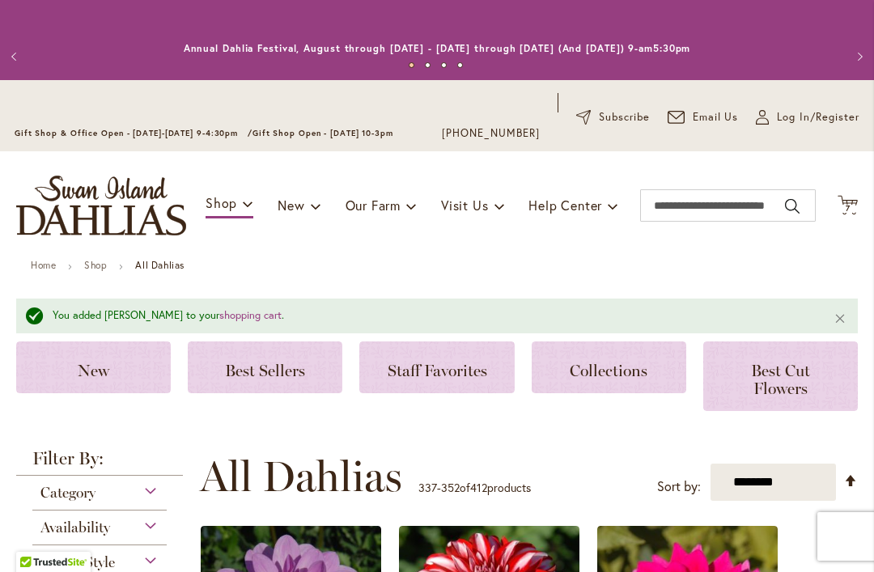
scroll to position [0, 0]
click at [844, 208] on span "7 7 items" at bounding box center [848, 209] width 16 height 8
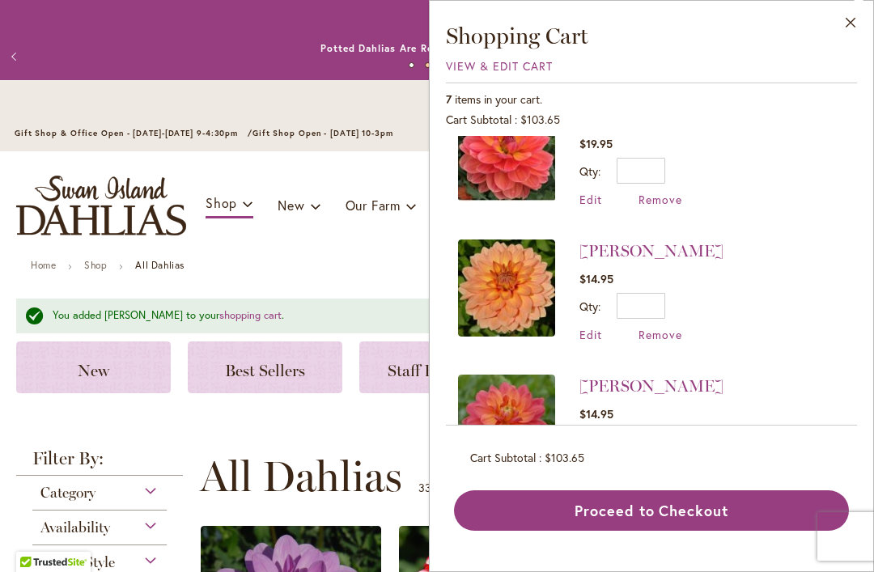
scroll to position [177, 0]
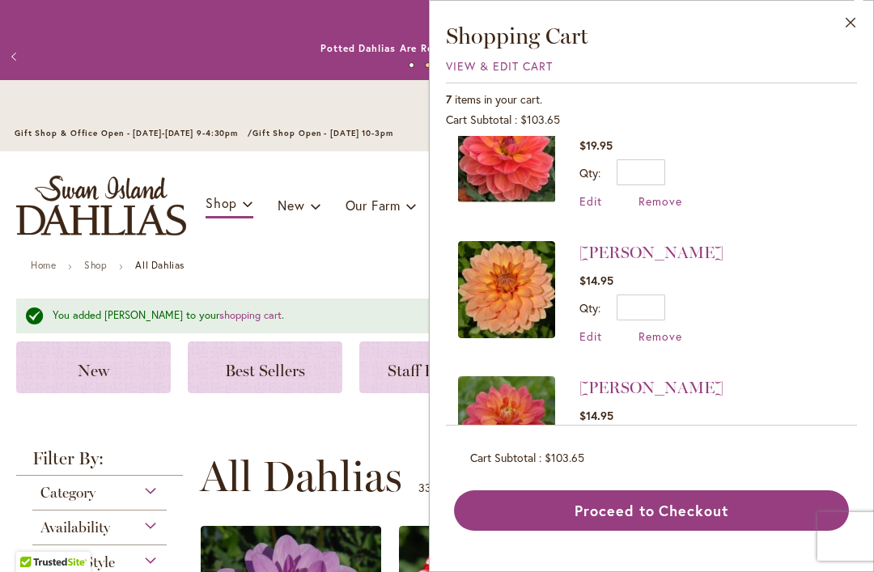
click at [633, 531] on button "Proceed to Checkout" at bounding box center [651, 510] width 395 height 40
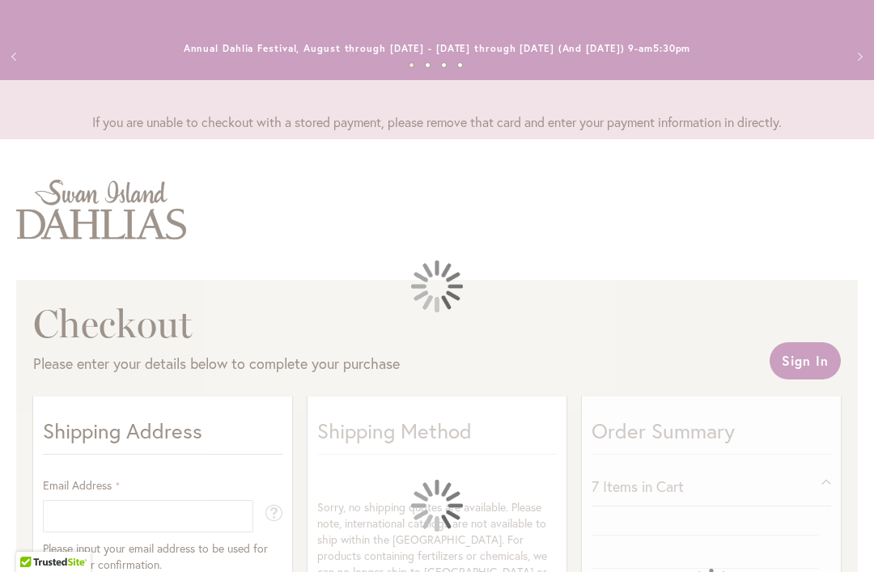
select select "**"
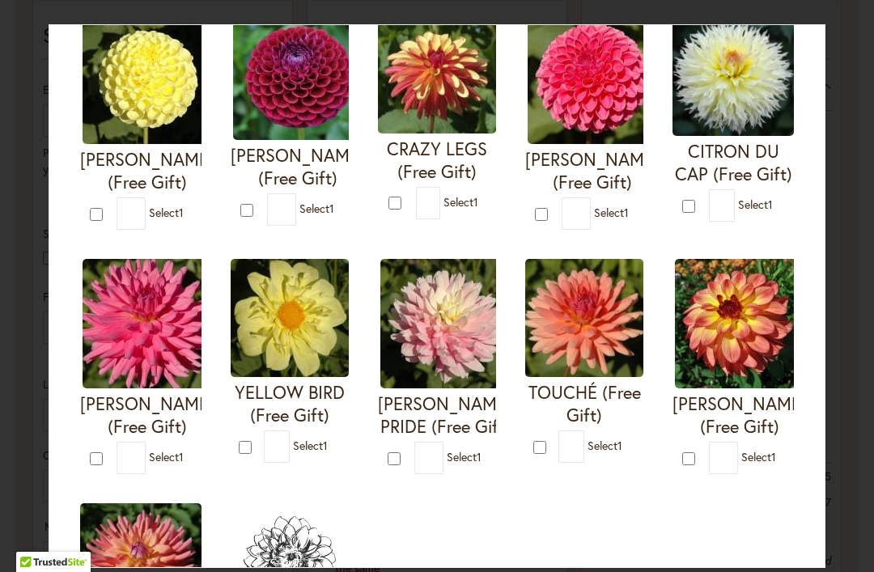
scroll to position [406, 0]
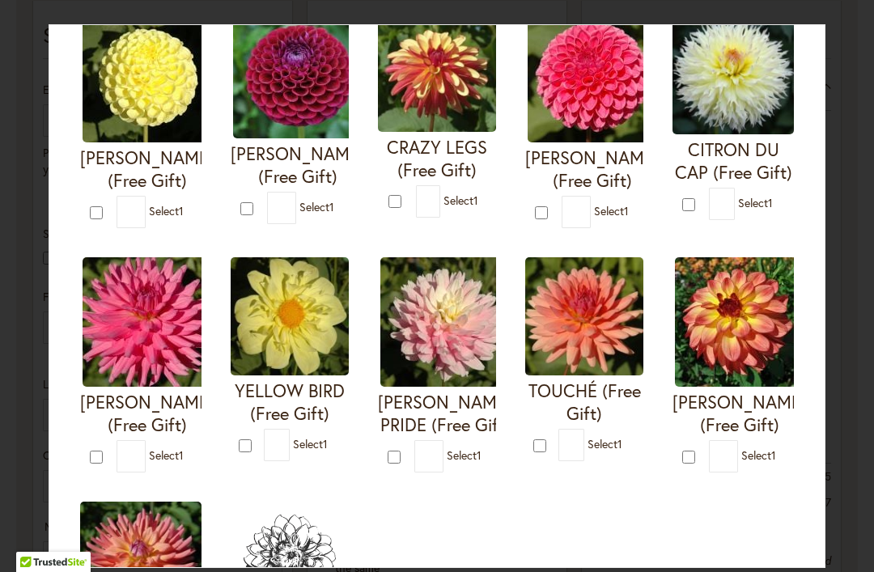
type input "*"
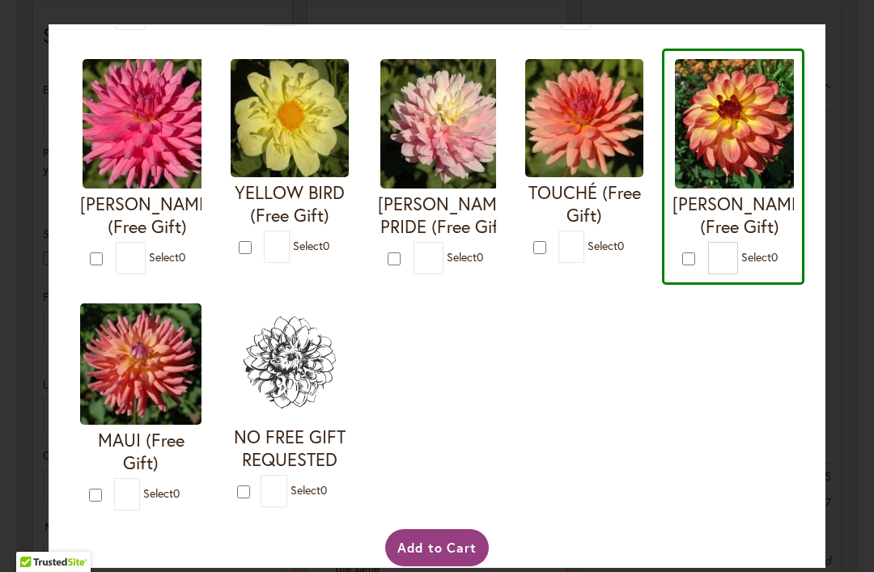
scroll to position [603, 0]
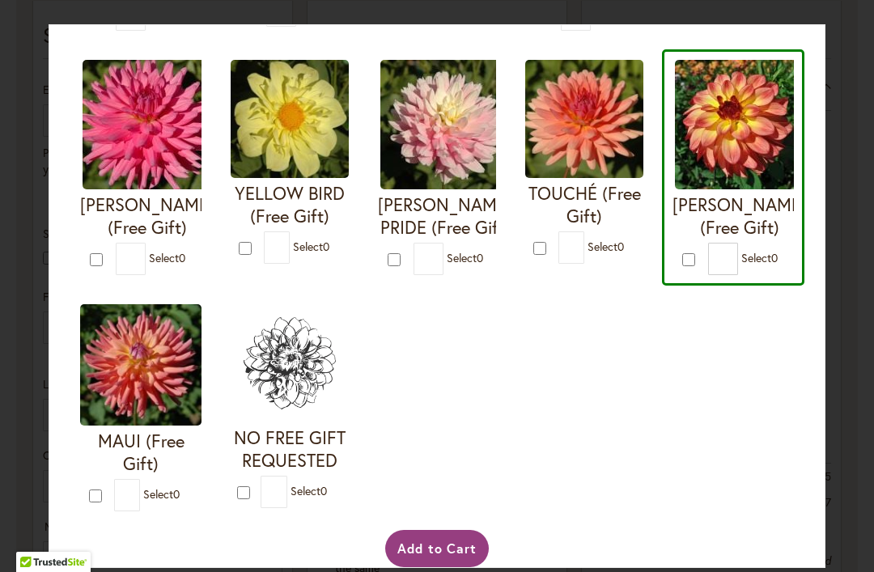
click at [427, 566] on button "Add to Cart" at bounding box center [437, 548] width 104 height 37
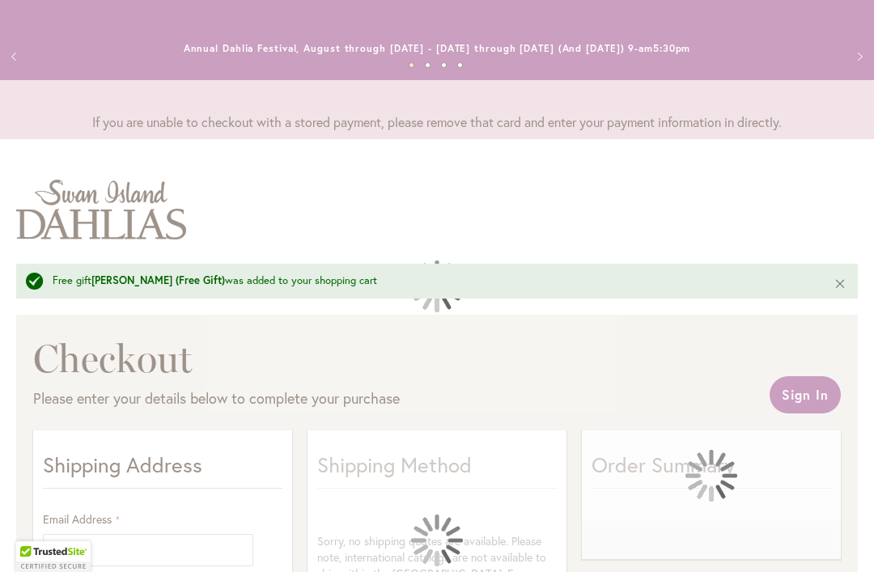
select select "**"
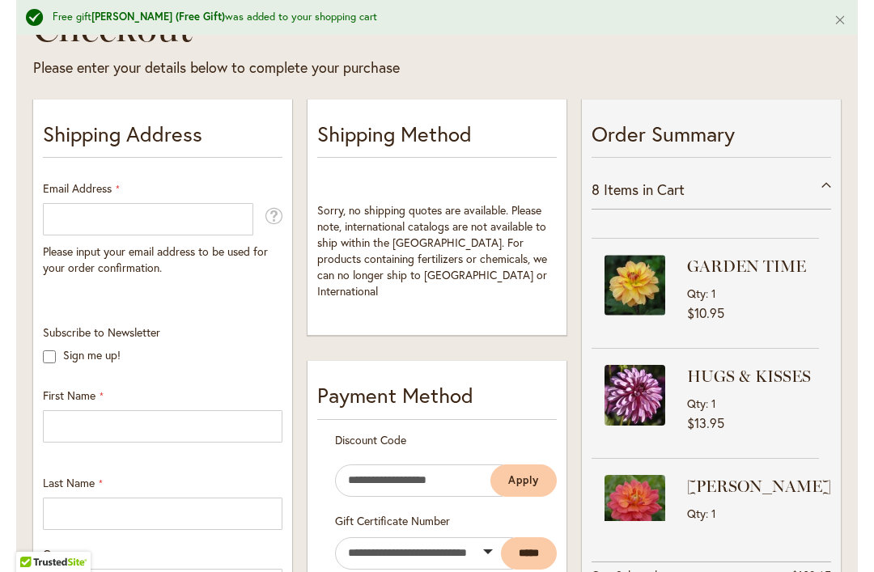
scroll to position [329, 0]
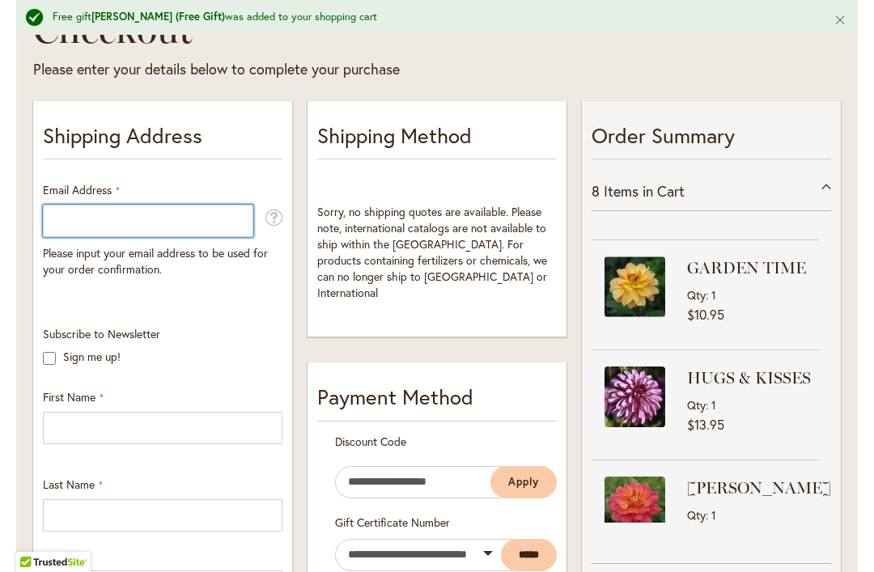
click at [97, 222] on input "Email Address" at bounding box center [148, 221] width 210 height 32
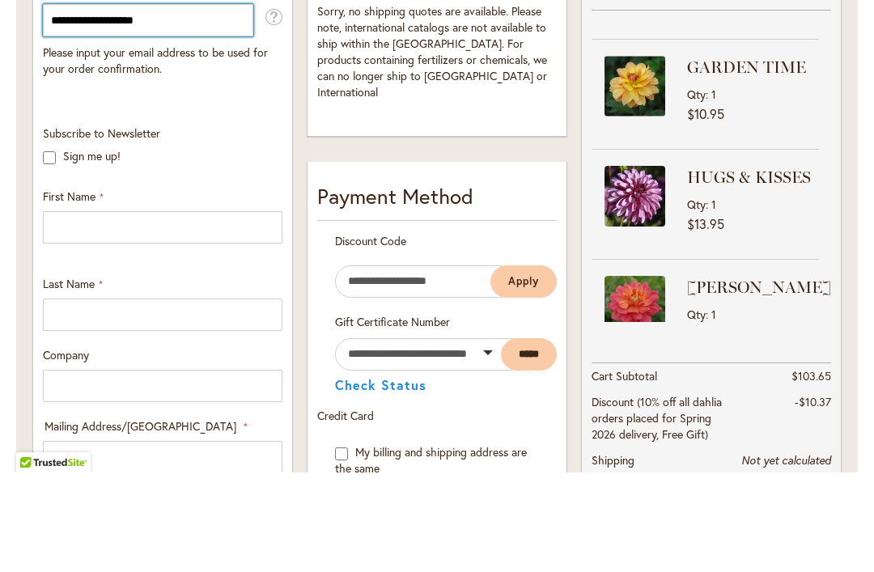
scroll to position [431, 0]
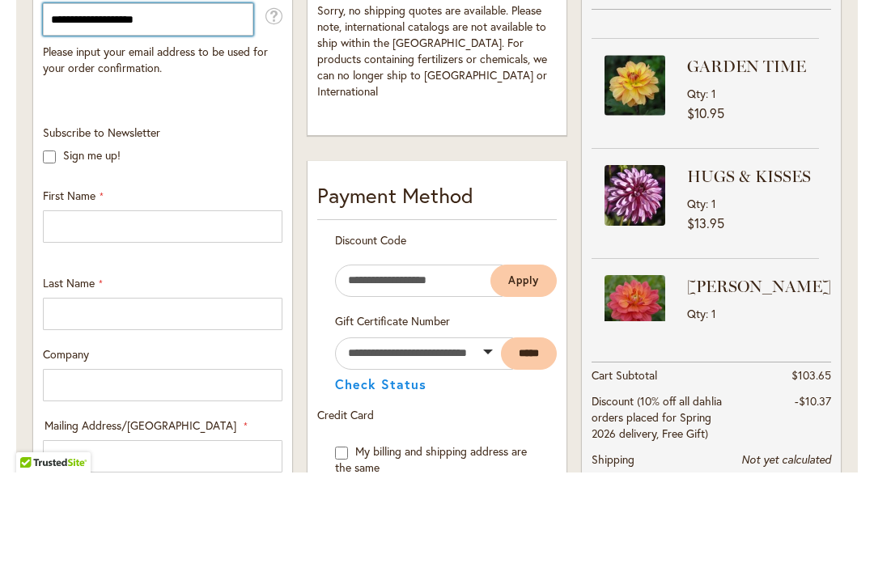
type input "**********"
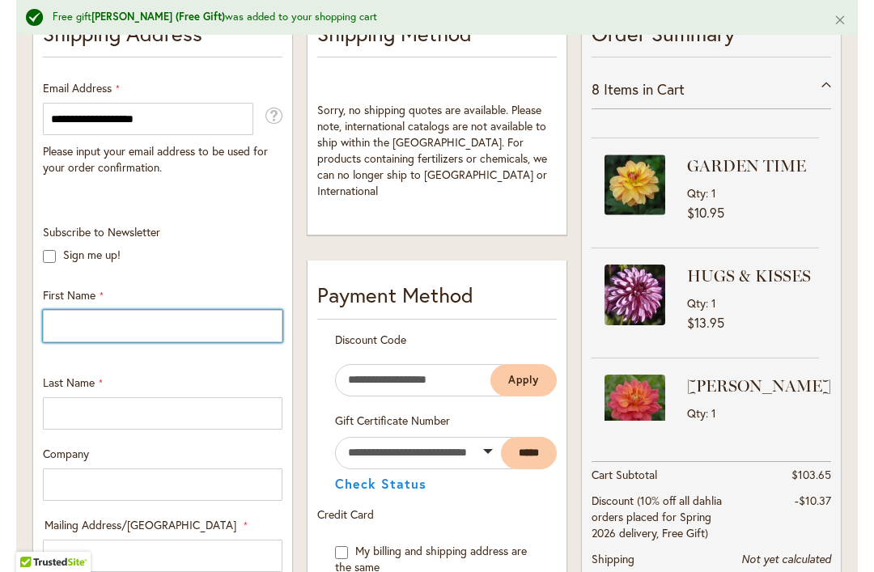
click at [134, 323] on input "First Name" at bounding box center [162, 326] width 239 height 32
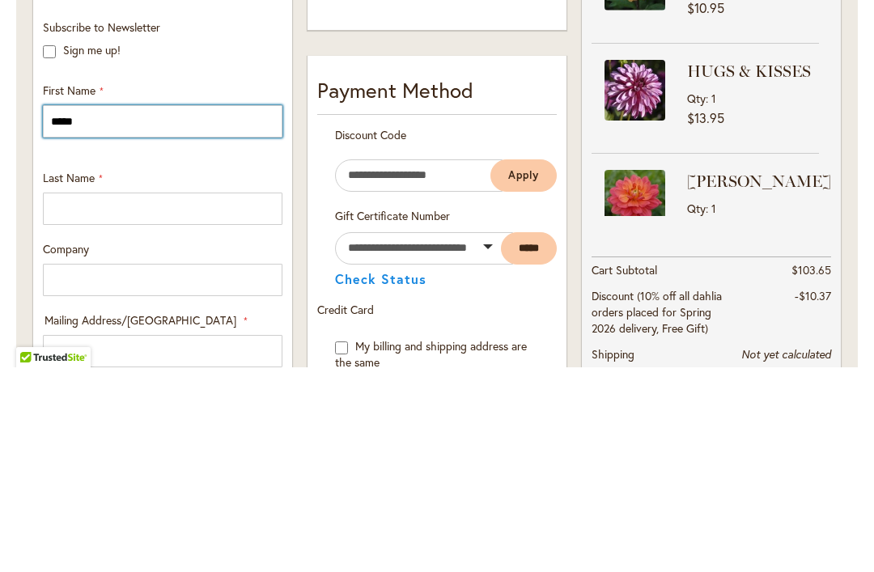
type input "*****"
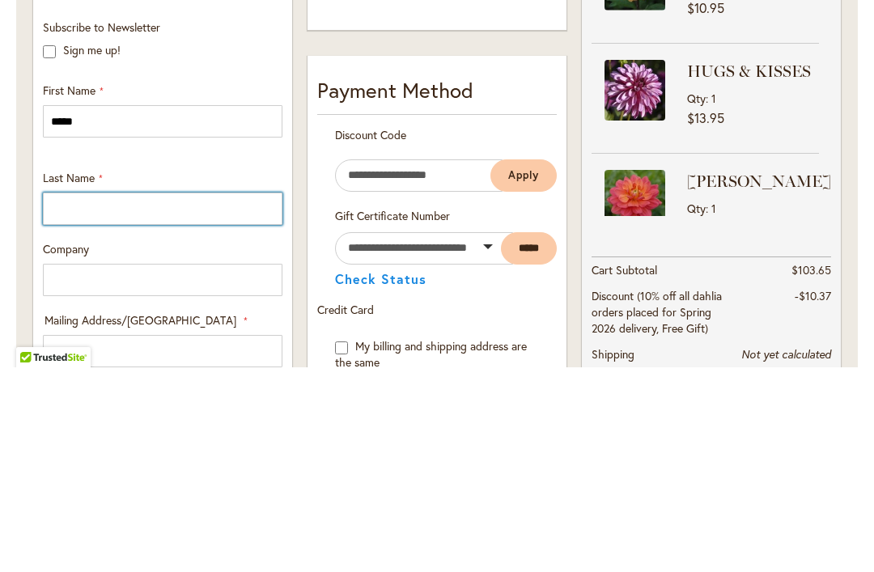
click at [143, 397] on input "Last Name" at bounding box center [162, 413] width 239 height 32
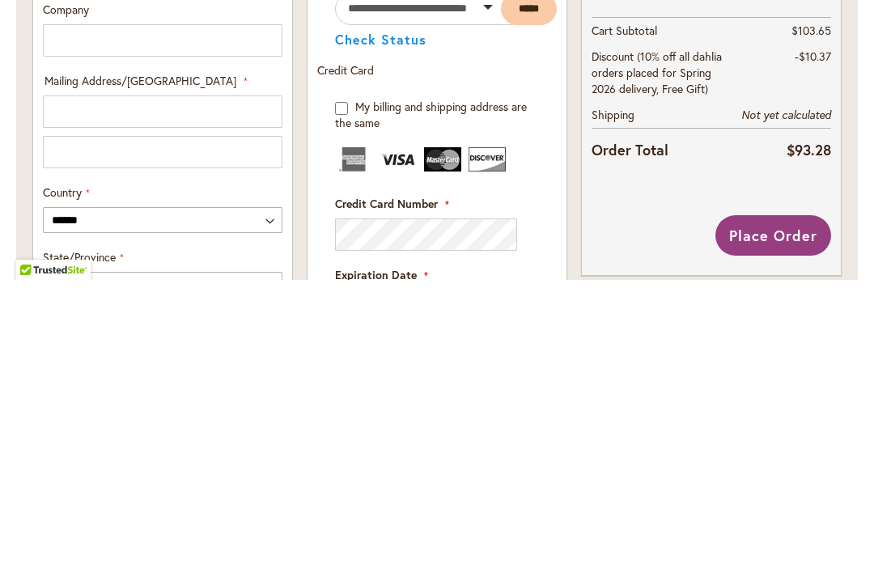
scroll to position [590, 0]
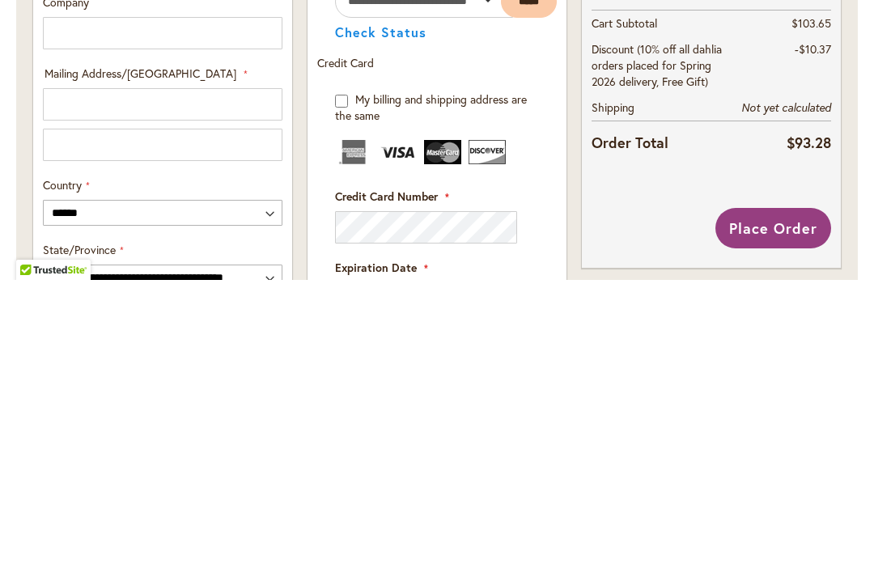
type input "********"
click at [163, 421] on input "Mailing Address/PO BOX: Line 2" at bounding box center [162, 437] width 239 height 32
click at [134, 380] on input "Mailing Address/PO BOX: Line 1" at bounding box center [162, 396] width 239 height 32
type input "**********"
select select "**"
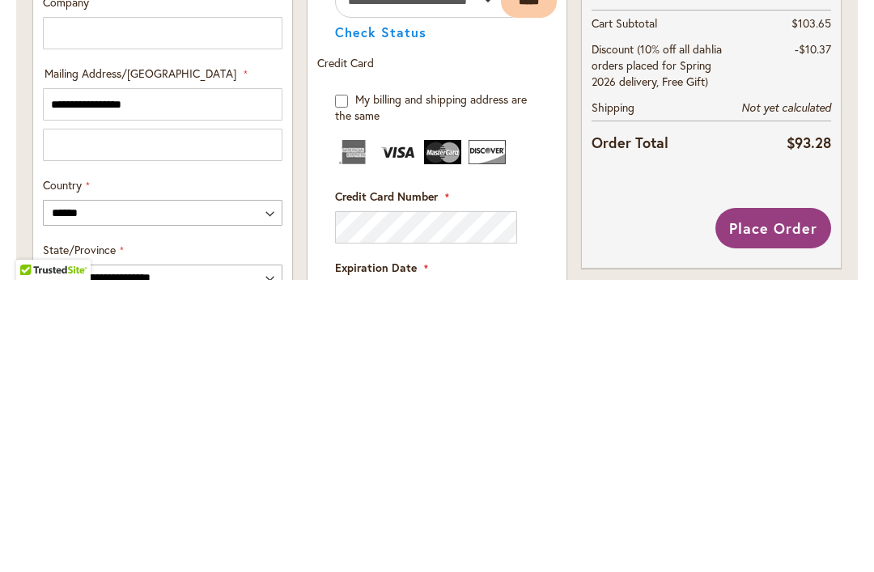
type input "*********"
type input "*****"
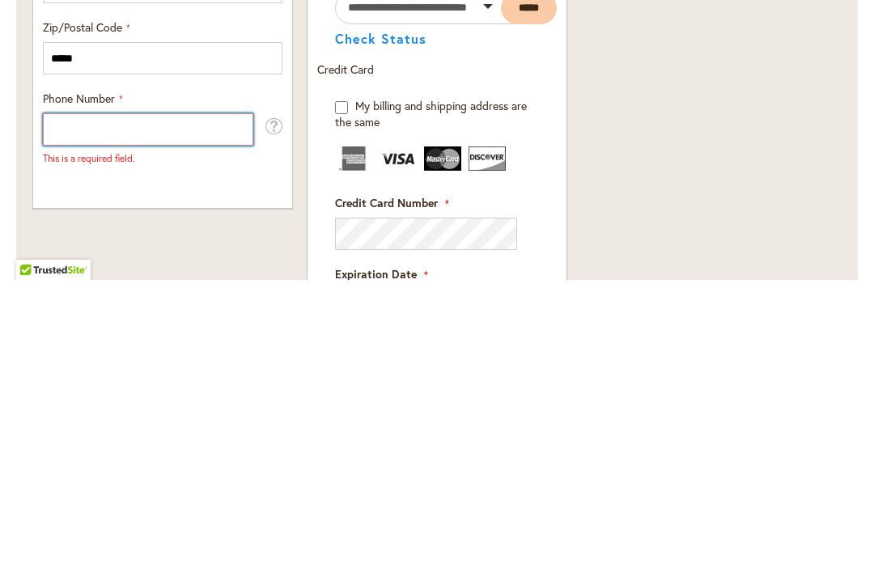
scroll to position [949, 0]
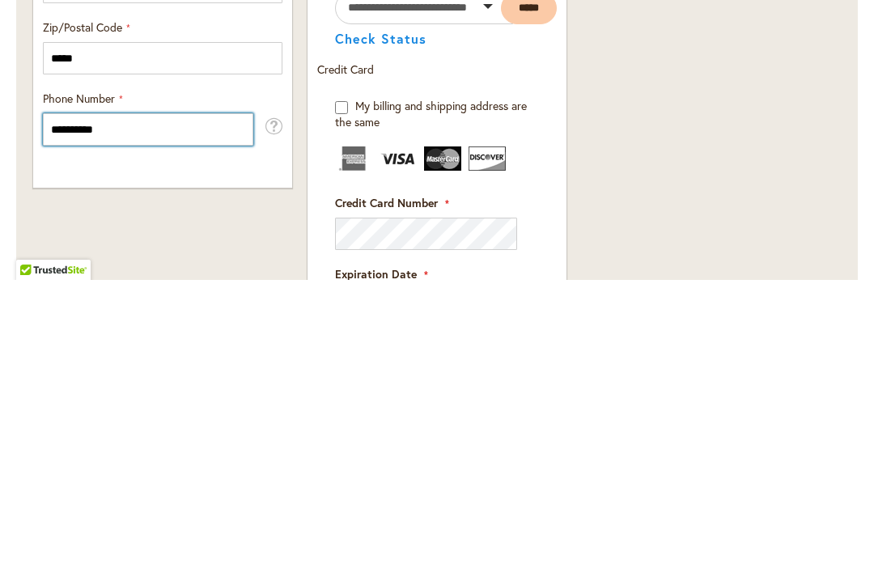
type input "**********"
click at [254, 219] on div "**********" at bounding box center [162, 285] width 273 height 1619
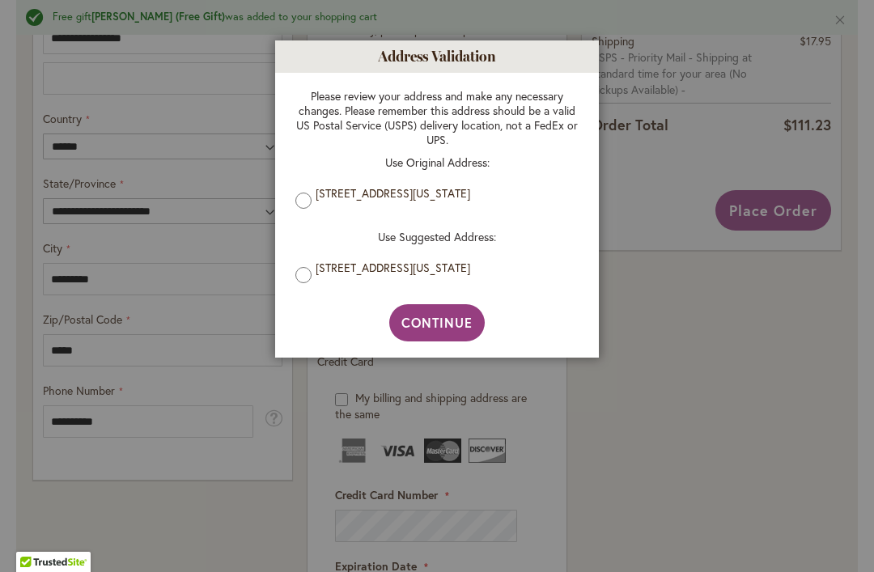
click at [442, 336] on button "Continue" at bounding box center [437, 322] width 96 height 37
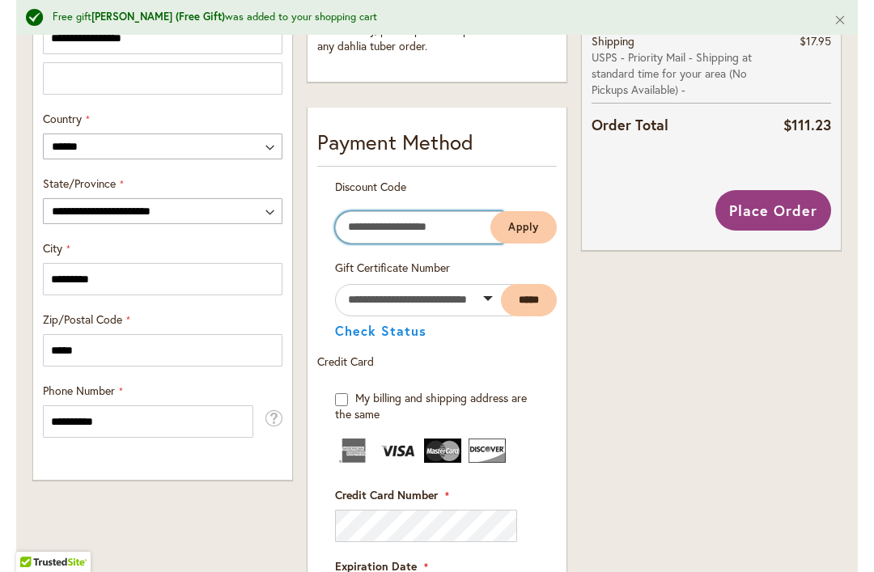
click at [381, 239] on input "Enter discount code" at bounding box center [418, 227] width 167 height 32
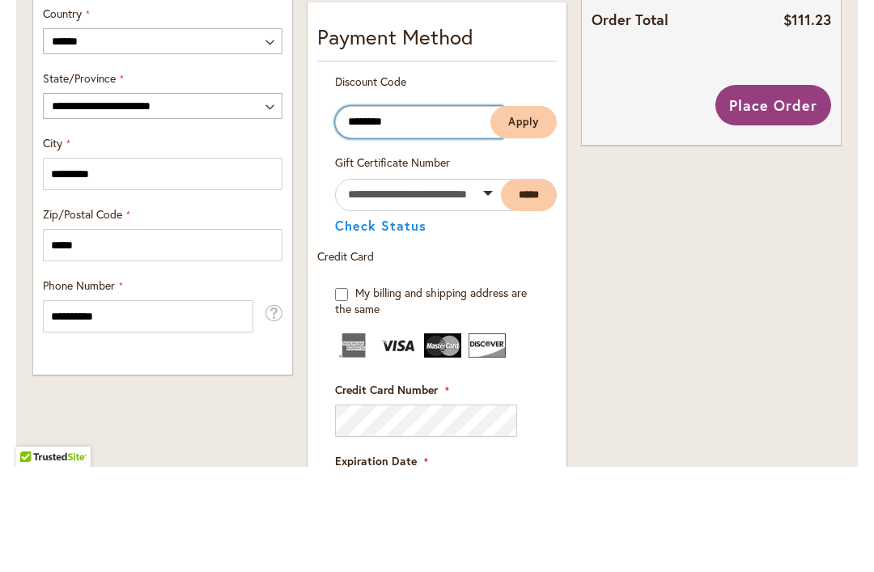
type input "********"
click at [523, 211] on button "Apply" at bounding box center [523, 227] width 66 height 32
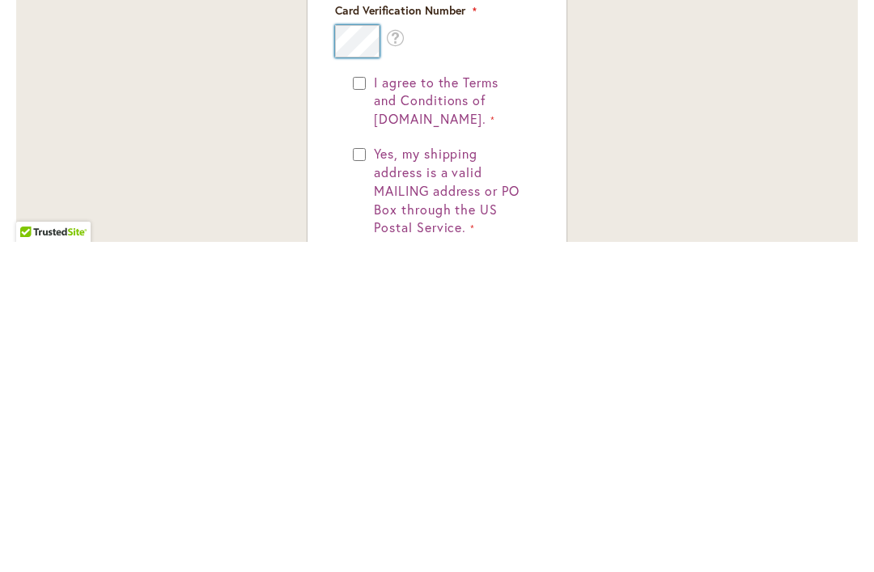
scroll to position [1239, 0]
click at [361, 404] on div "I agree to the Terms and Conditions of [DOMAIN_NAME]." at bounding box center [437, 432] width 168 height 56
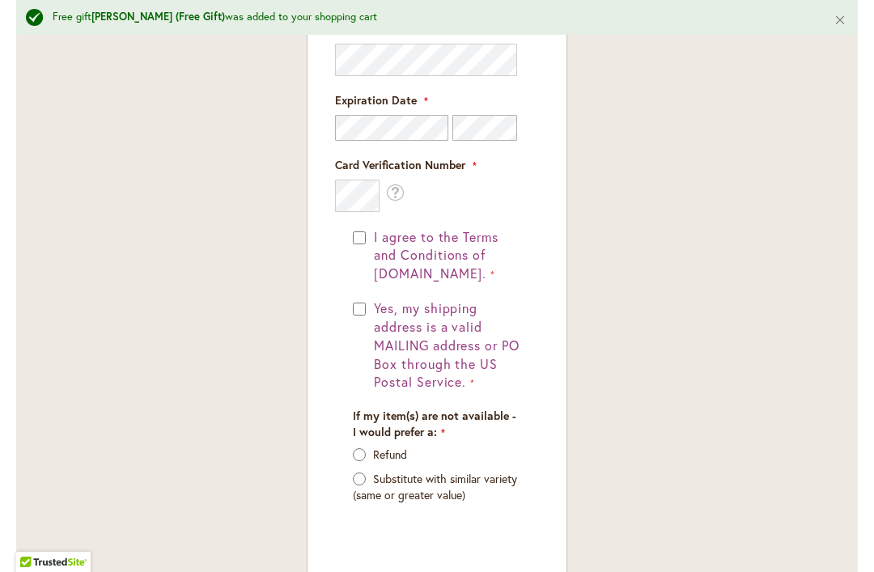
scroll to position [1416, 0]
click at [360, 323] on div "Yes, my shipping address is a valid MAILING address or PO Box through the US Po…" at bounding box center [437, 344] width 168 height 92
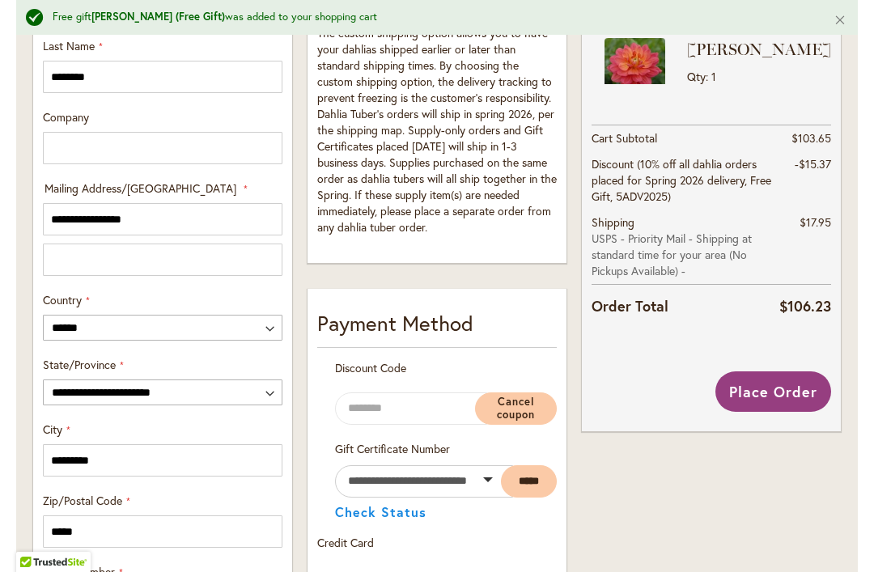
scroll to position [747, 0]
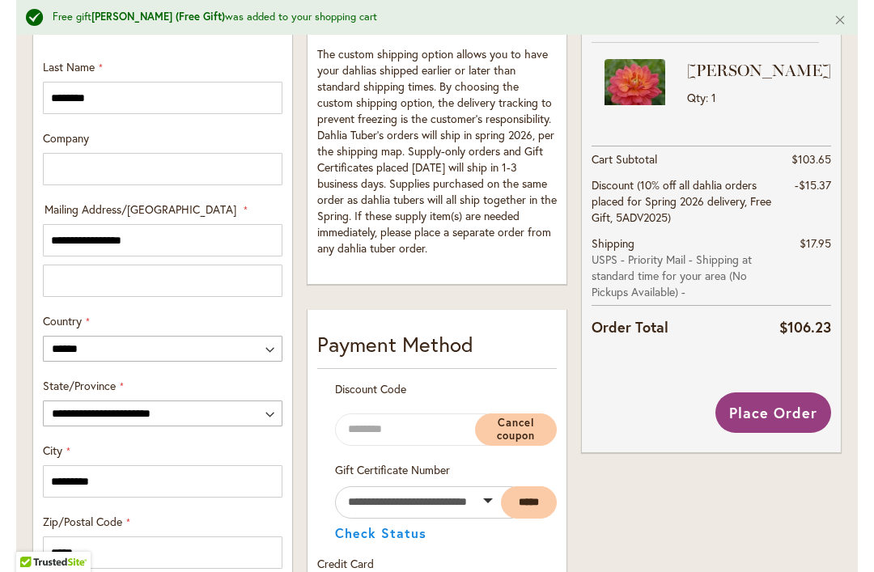
click at [768, 418] on span "Place Order" at bounding box center [773, 412] width 88 height 19
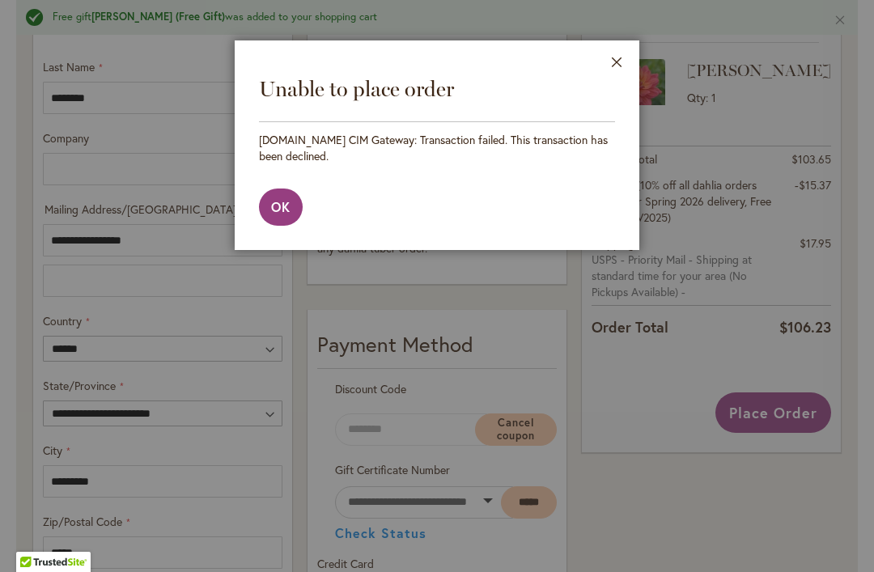
click at [284, 204] on span "OK" at bounding box center [280, 206] width 19 height 17
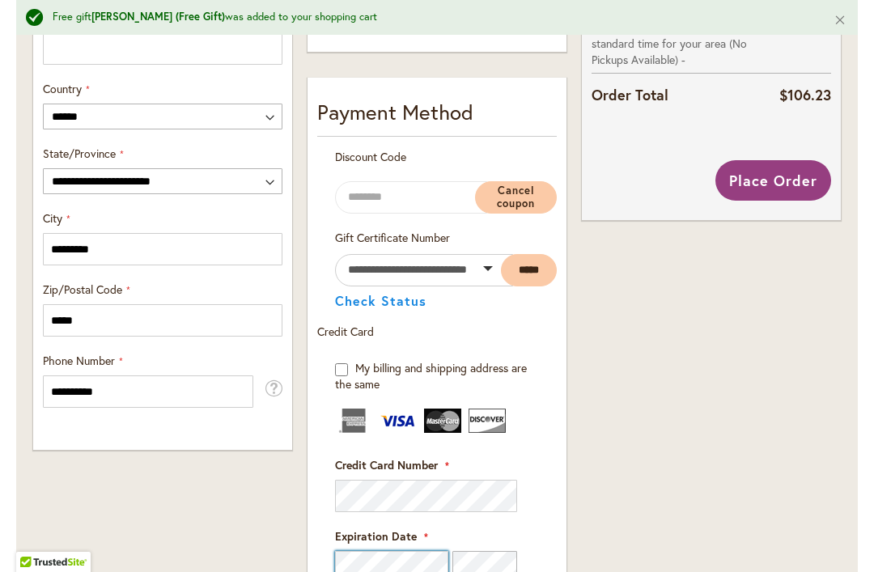
scroll to position [976, 0]
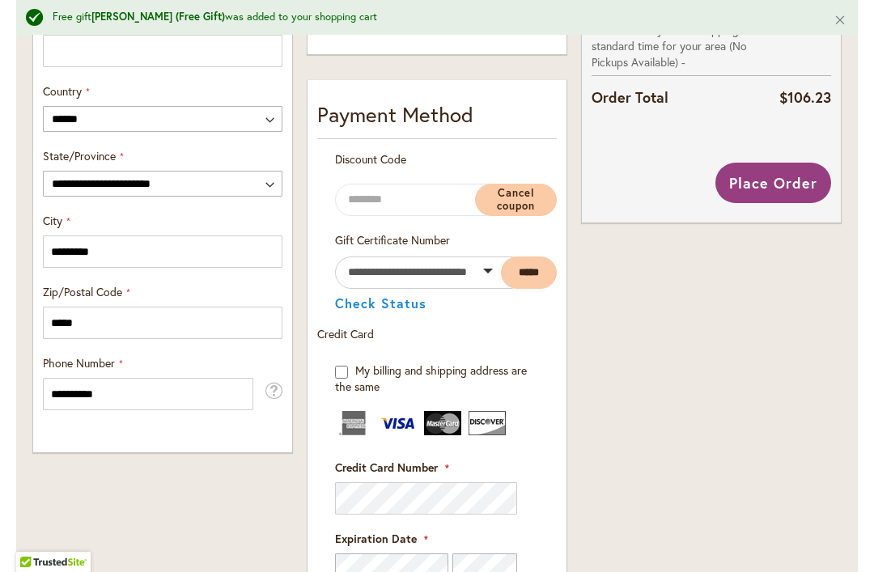
click at [743, 201] on button "Place Order" at bounding box center [773, 183] width 116 height 40
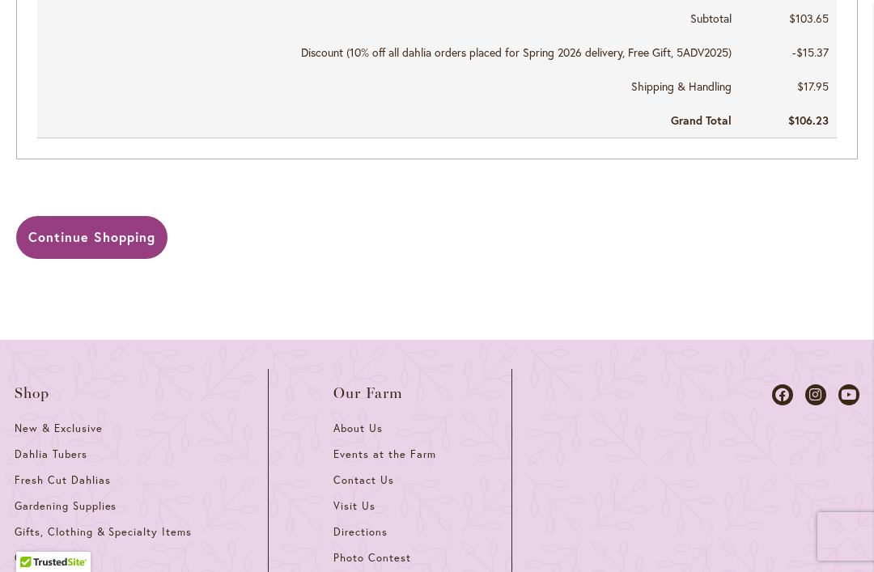
scroll to position [1410, 0]
